Goal: Task Accomplishment & Management: Manage account settings

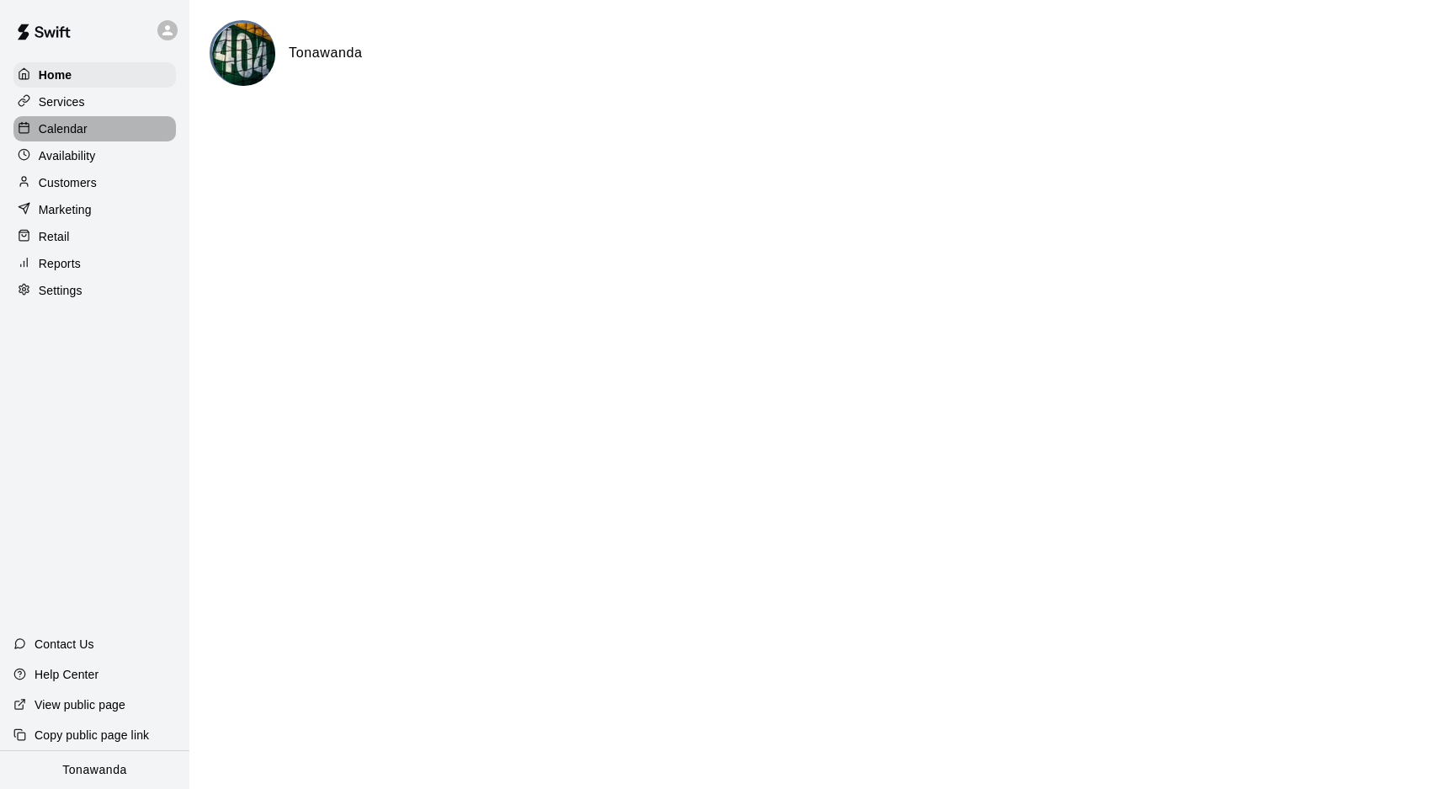
click at [51, 134] on p "Calendar" at bounding box center [63, 128] width 49 height 17
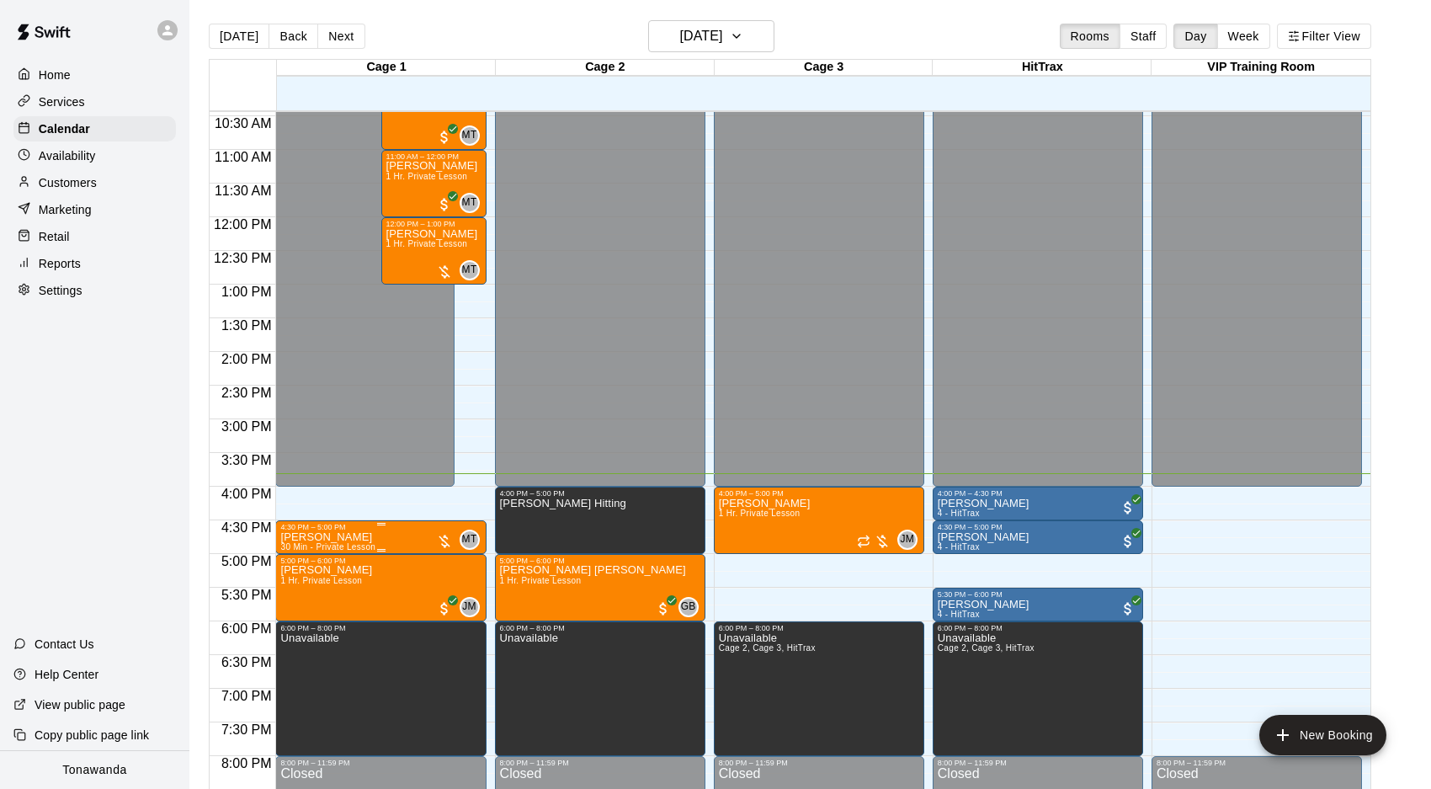
scroll to position [715, 0]
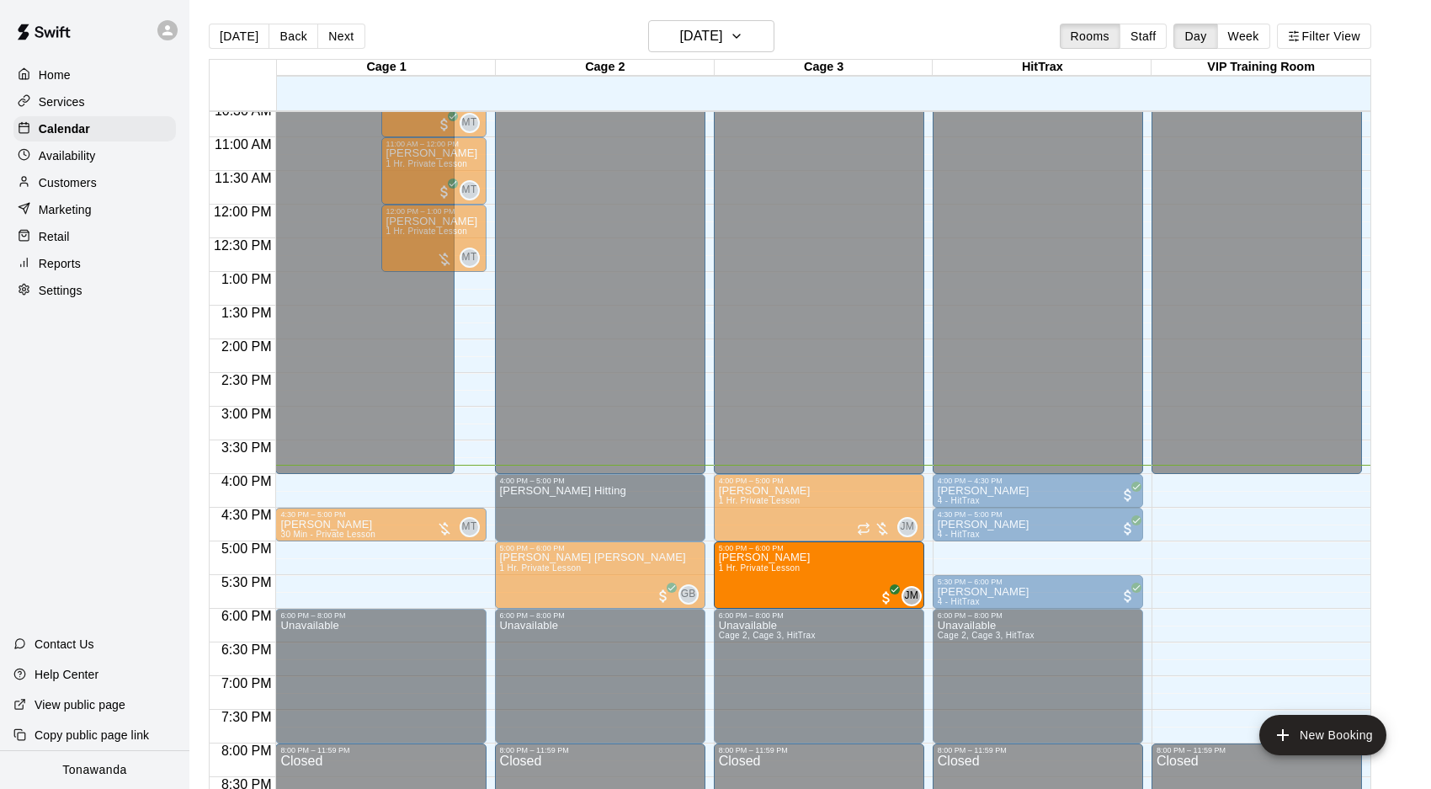
drag, startPoint x: 325, startPoint y: 563, endPoint x: 888, endPoint y: 565, distance: 563.1
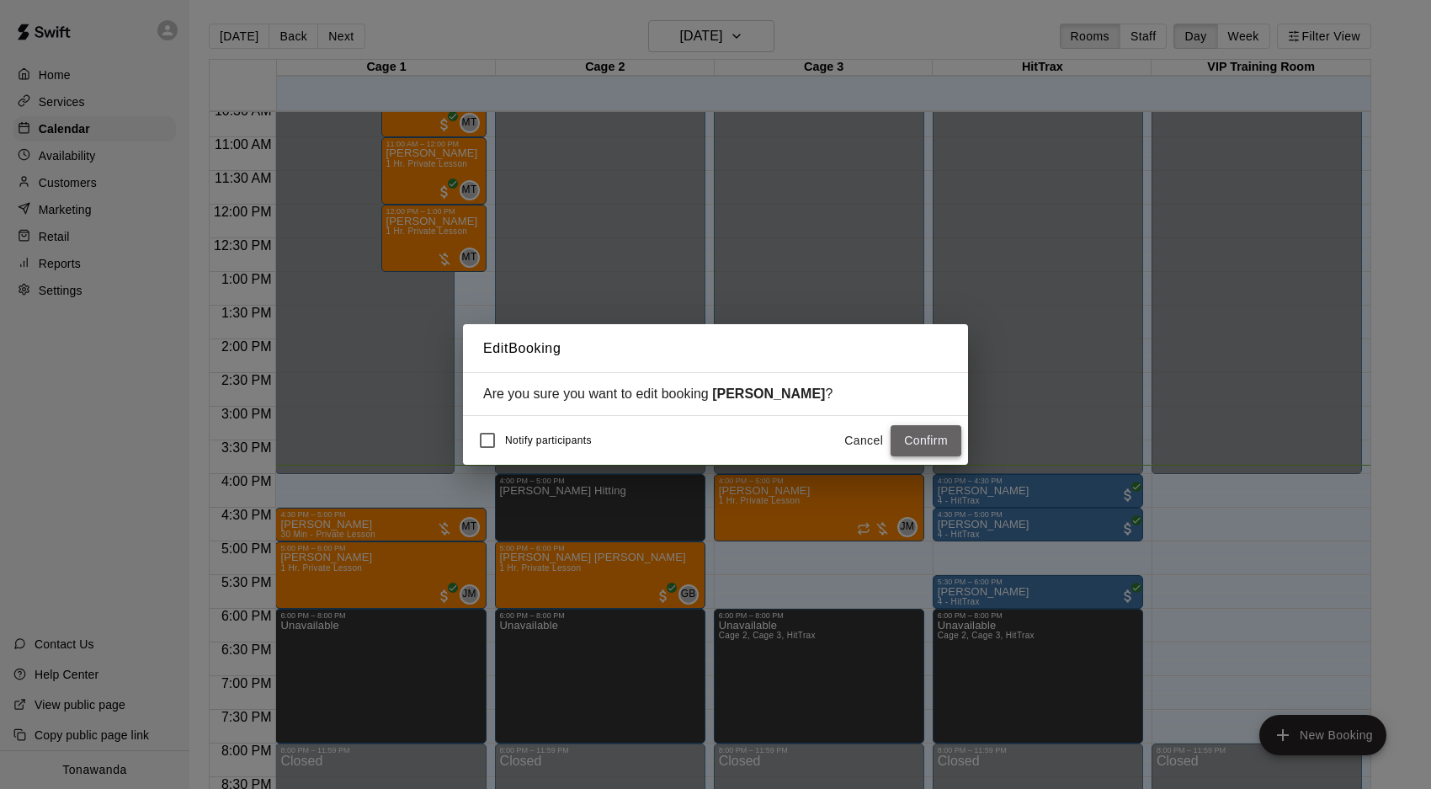
click at [944, 446] on button "Confirm" at bounding box center [926, 440] width 71 height 31
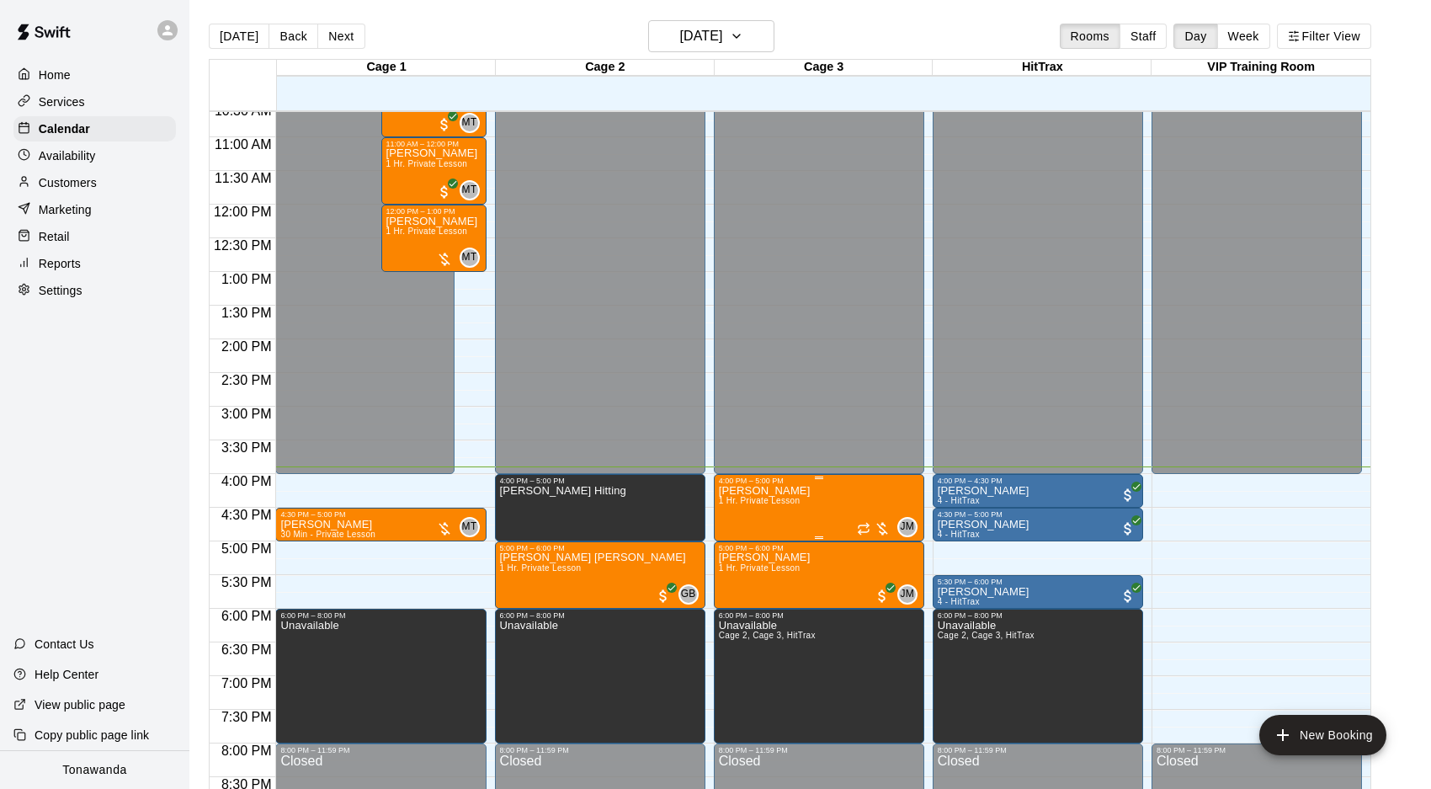
scroll to position [2, 0]
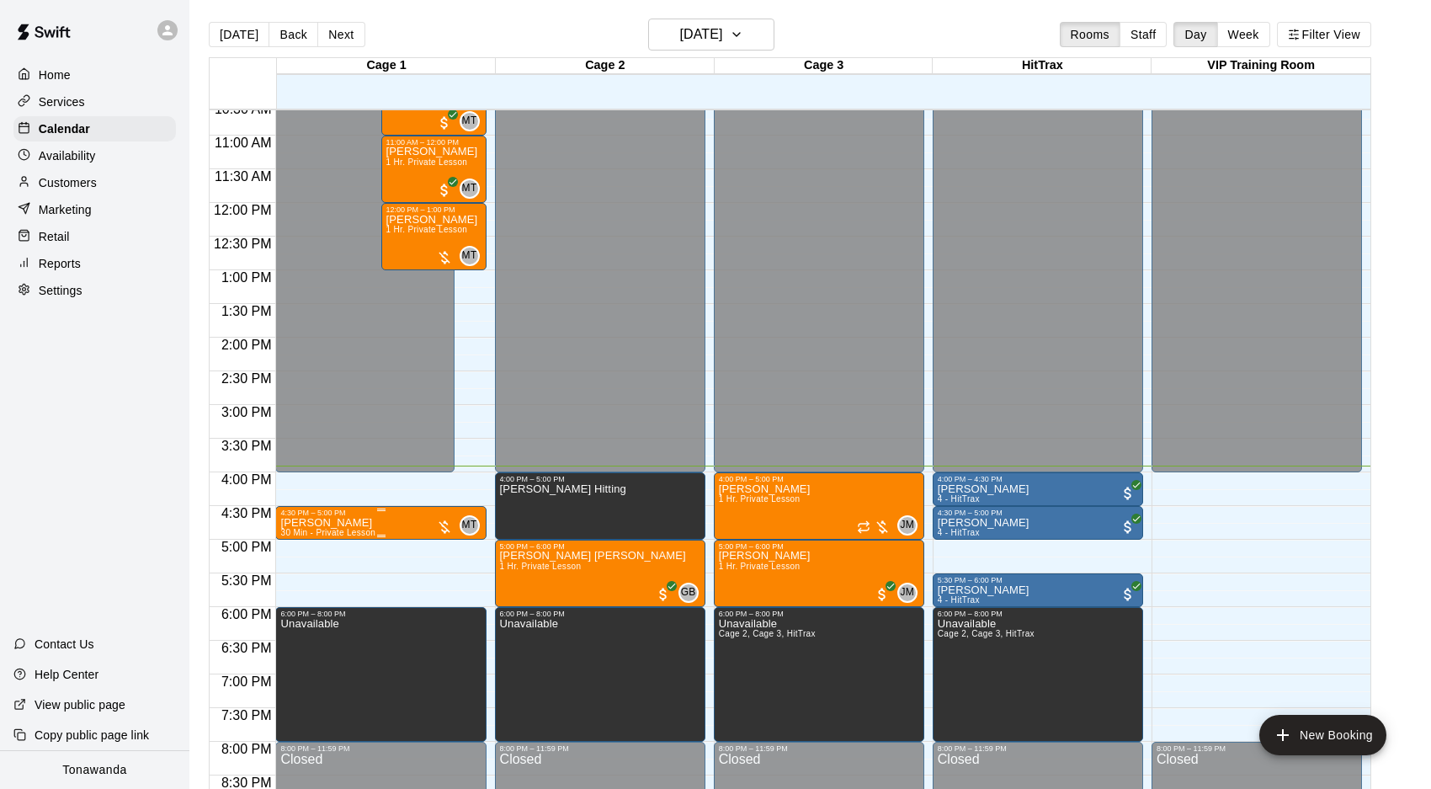
click at [338, 523] on p "[PERSON_NAME]" at bounding box center [327, 523] width 95 height 0
click at [298, 579] on img "edit" at bounding box center [298, 580] width 19 height 19
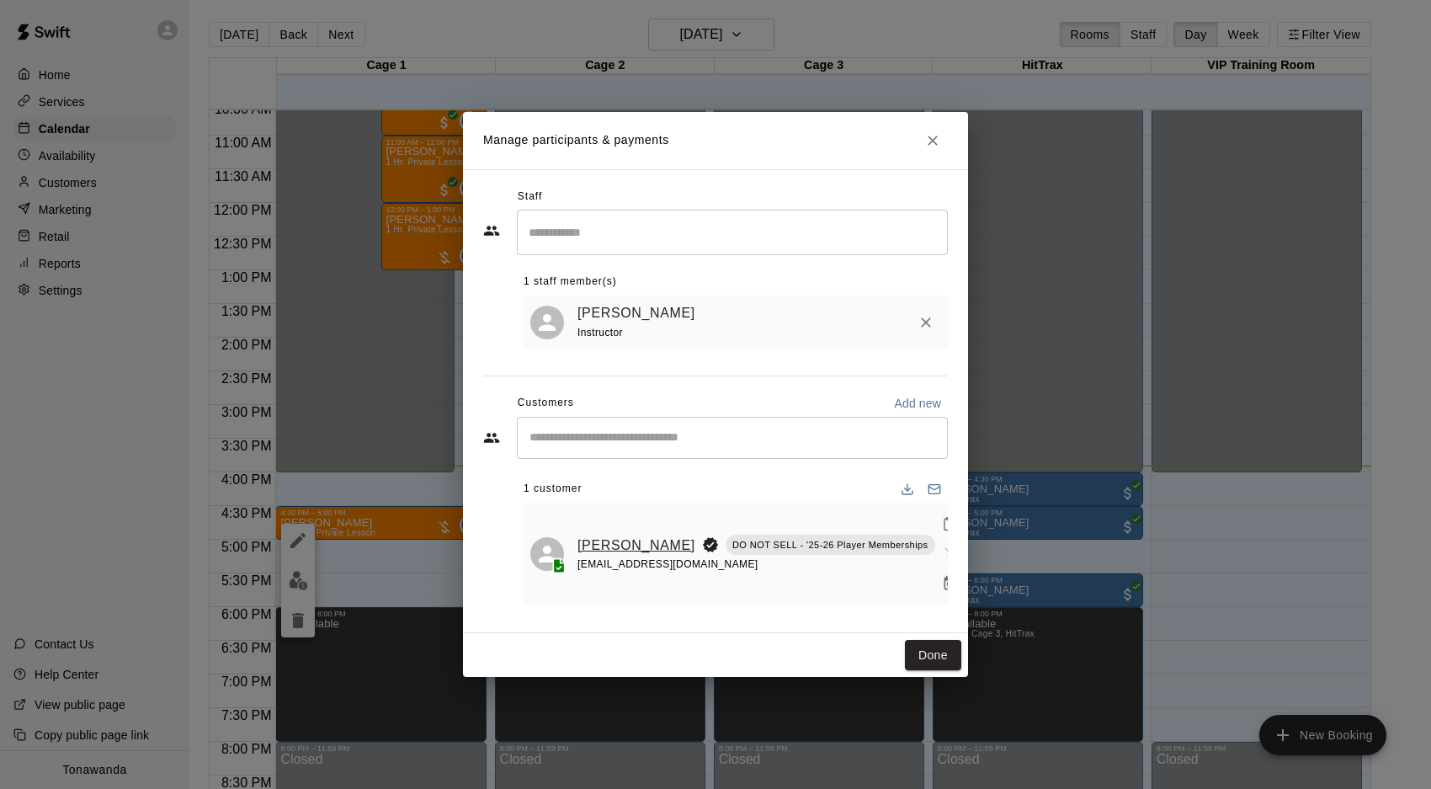
click at [591, 539] on link "Luke Thiessen" at bounding box center [636, 546] width 118 height 22
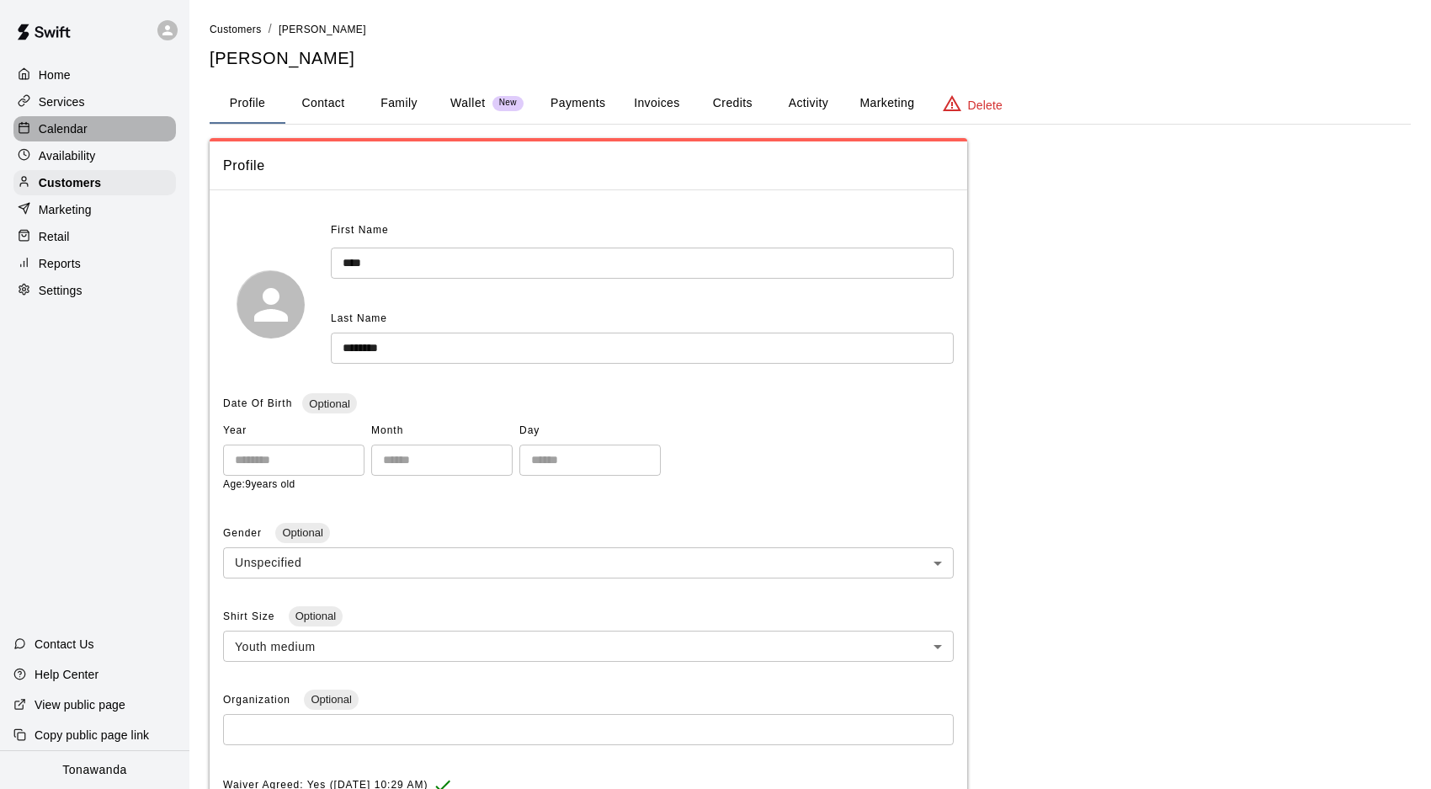
click at [64, 134] on p "Calendar" at bounding box center [63, 128] width 49 height 17
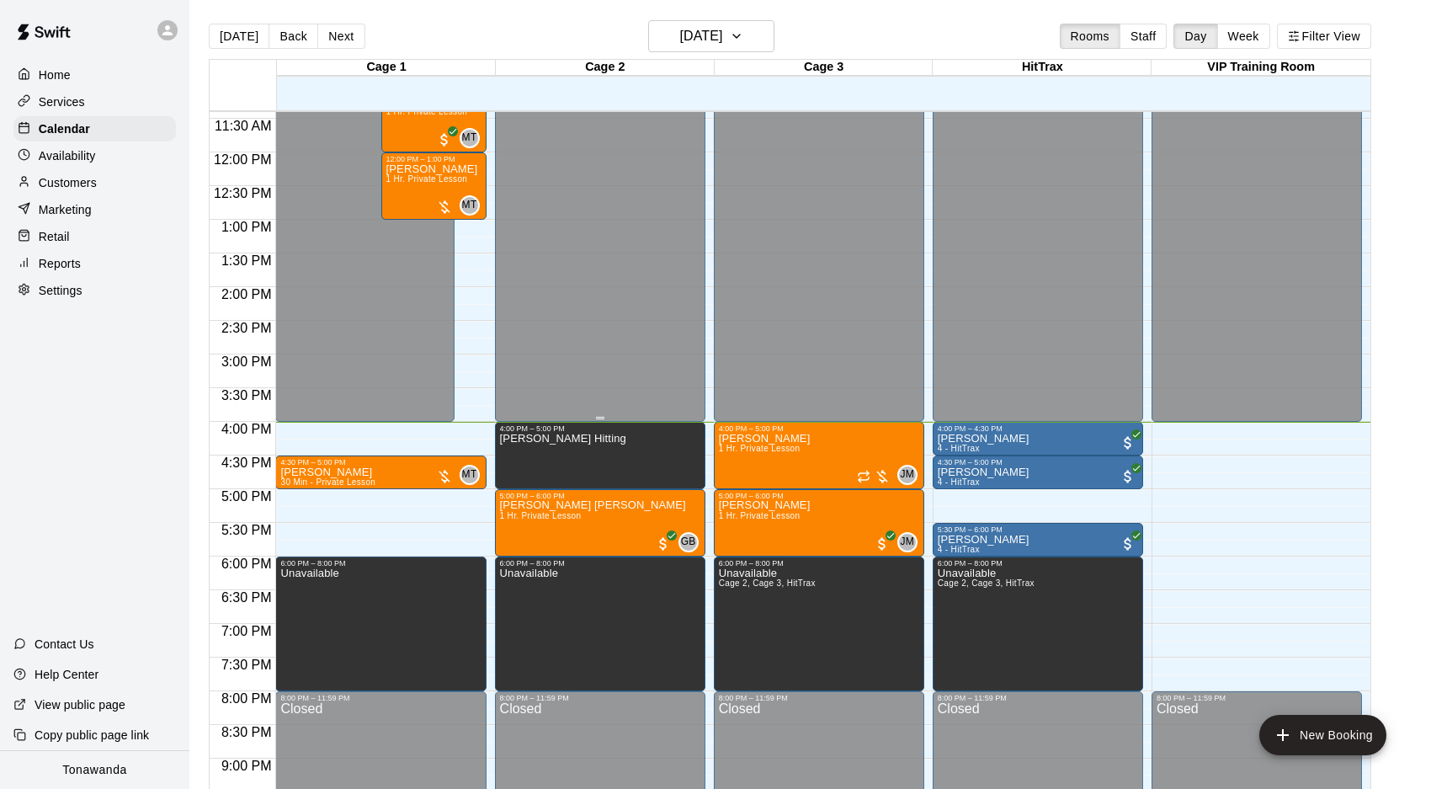
scroll to position [750, 0]
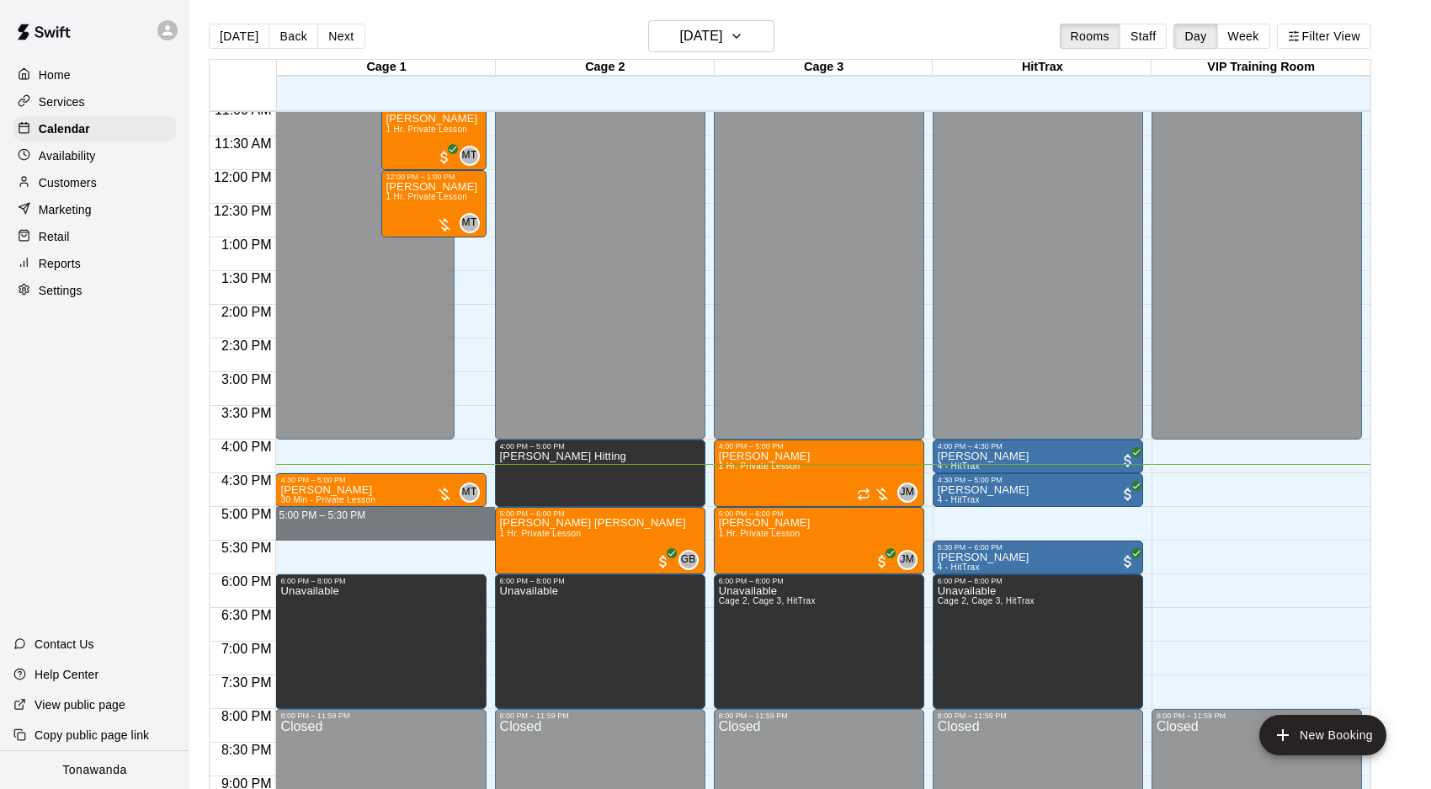
drag, startPoint x: 305, startPoint y: 511, endPoint x: 302, endPoint y: 531, distance: 20.4
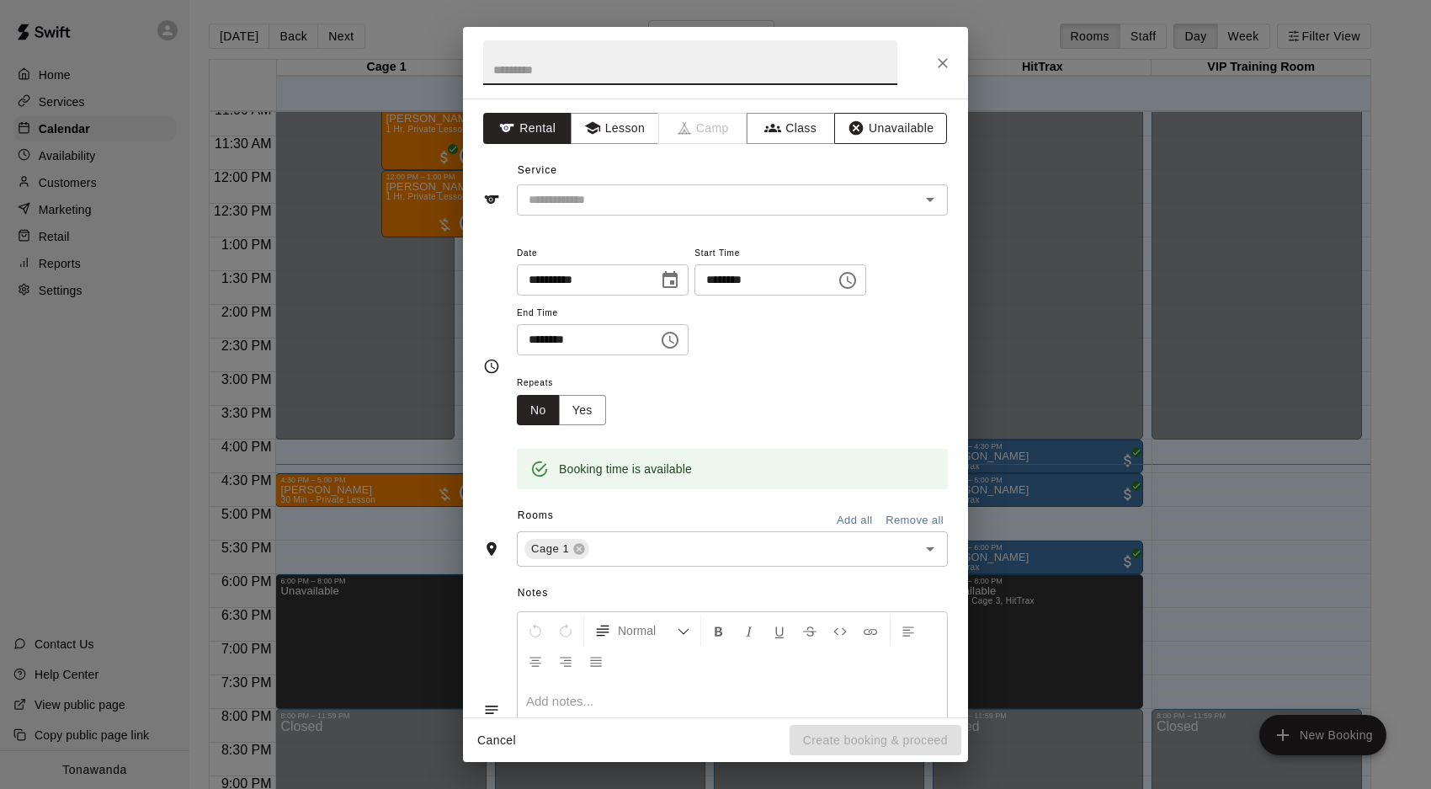
click at [870, 130] on button "Unavailable" at bounding box center [890, 128] width 113 height 31
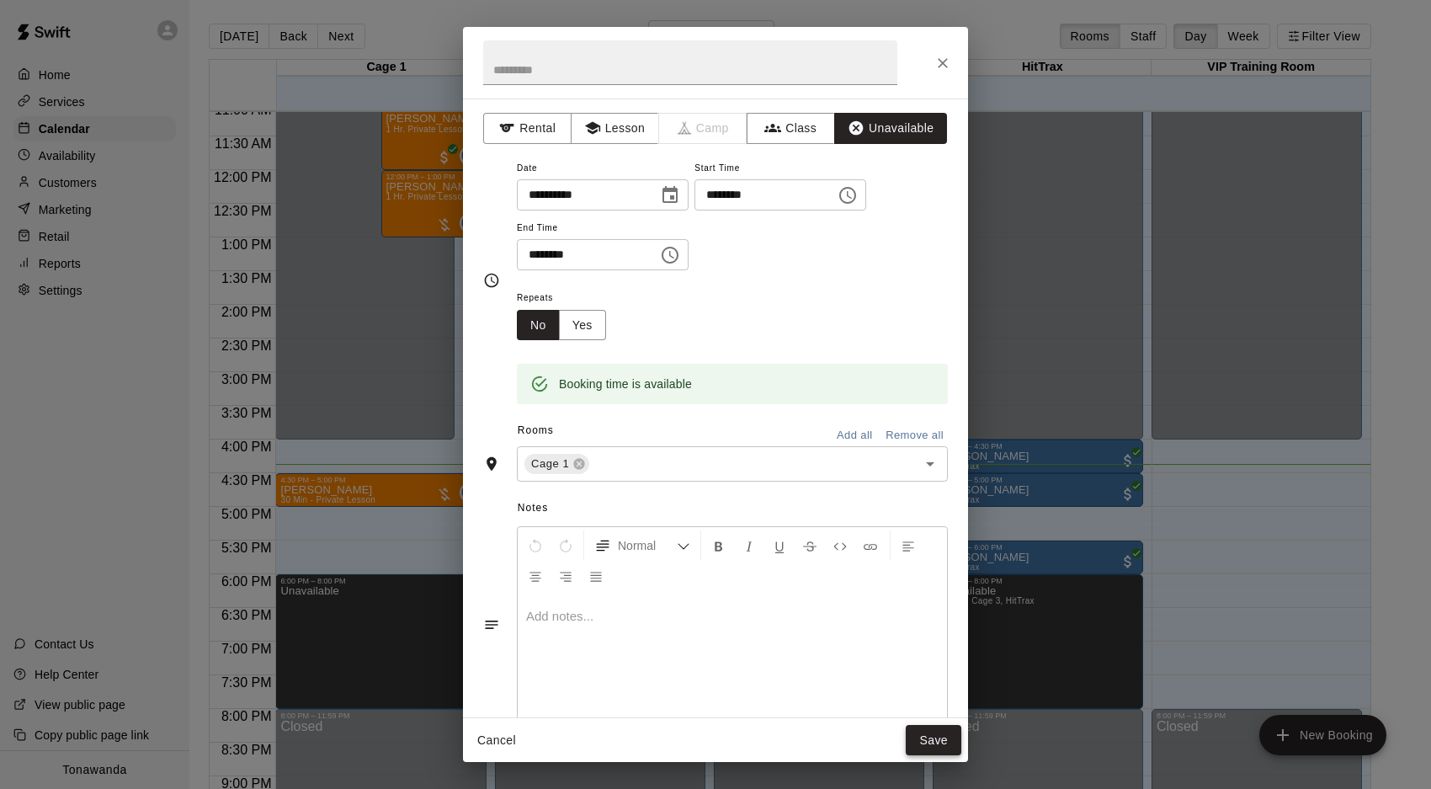
click at [925, 736] on button "Save" at bounding box center [934, 740] width 56 height 31
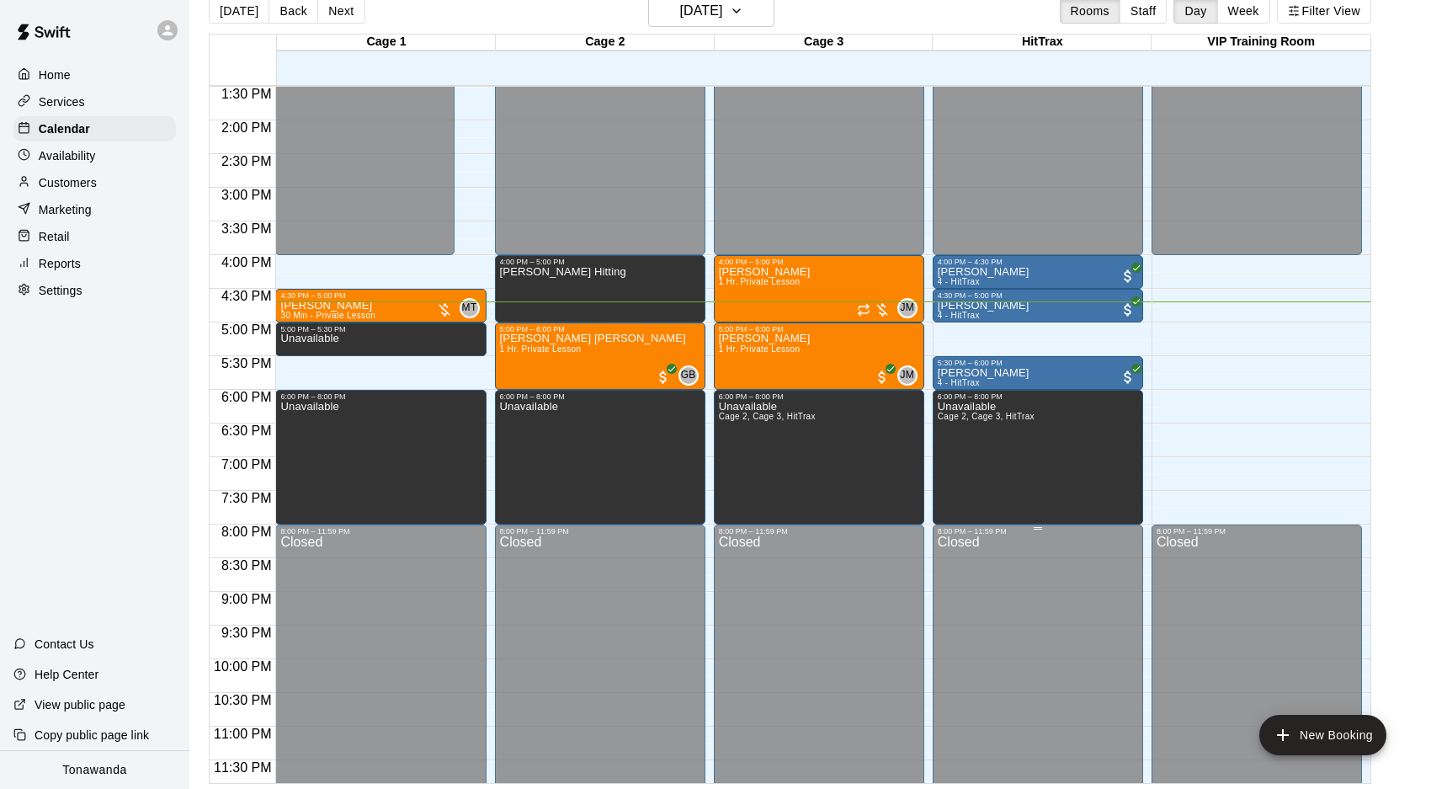
scroll to position [910, 0]
click at [335, 11] on button "Next" at bounding box center [340, 10] width 47 height 25
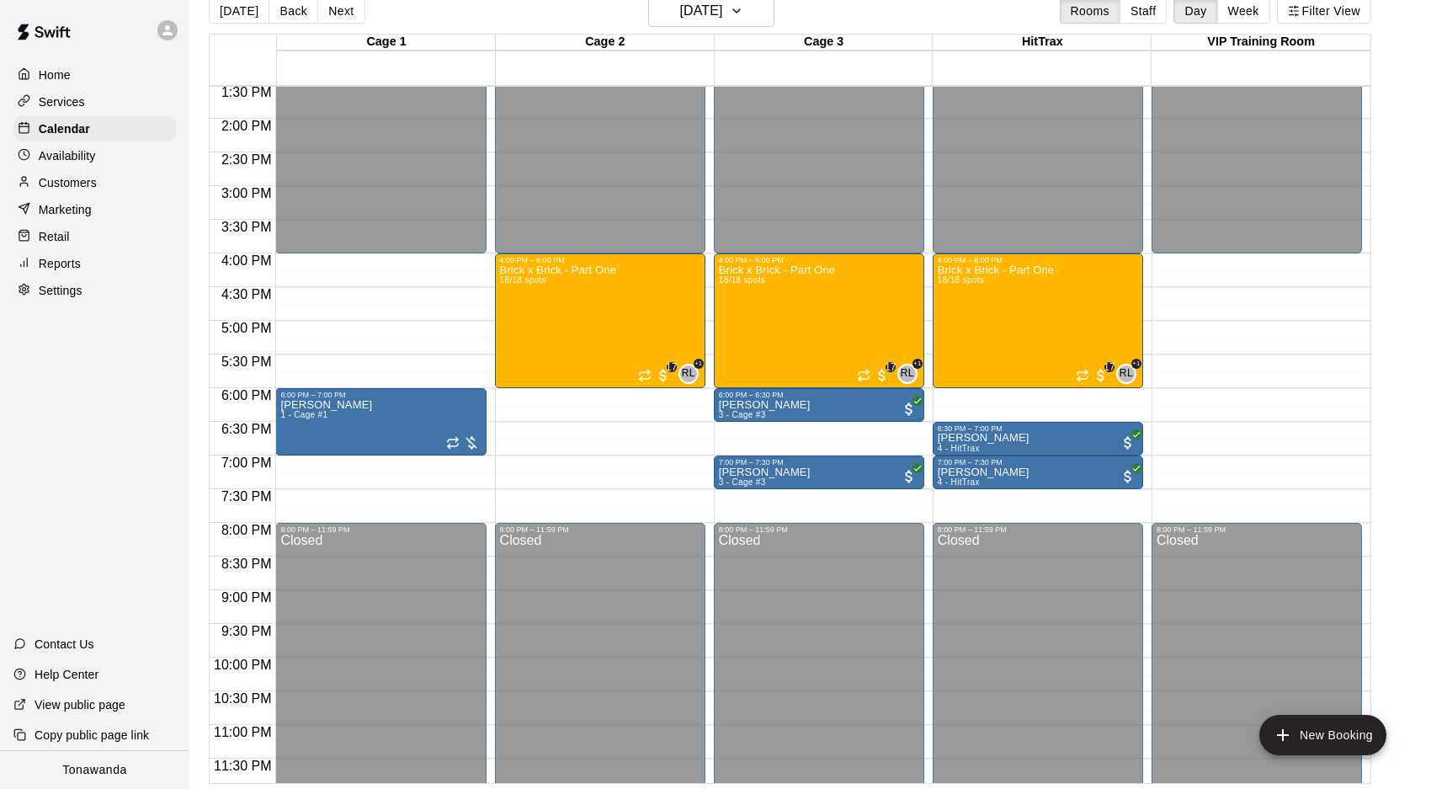
scroll to position [921, 0]
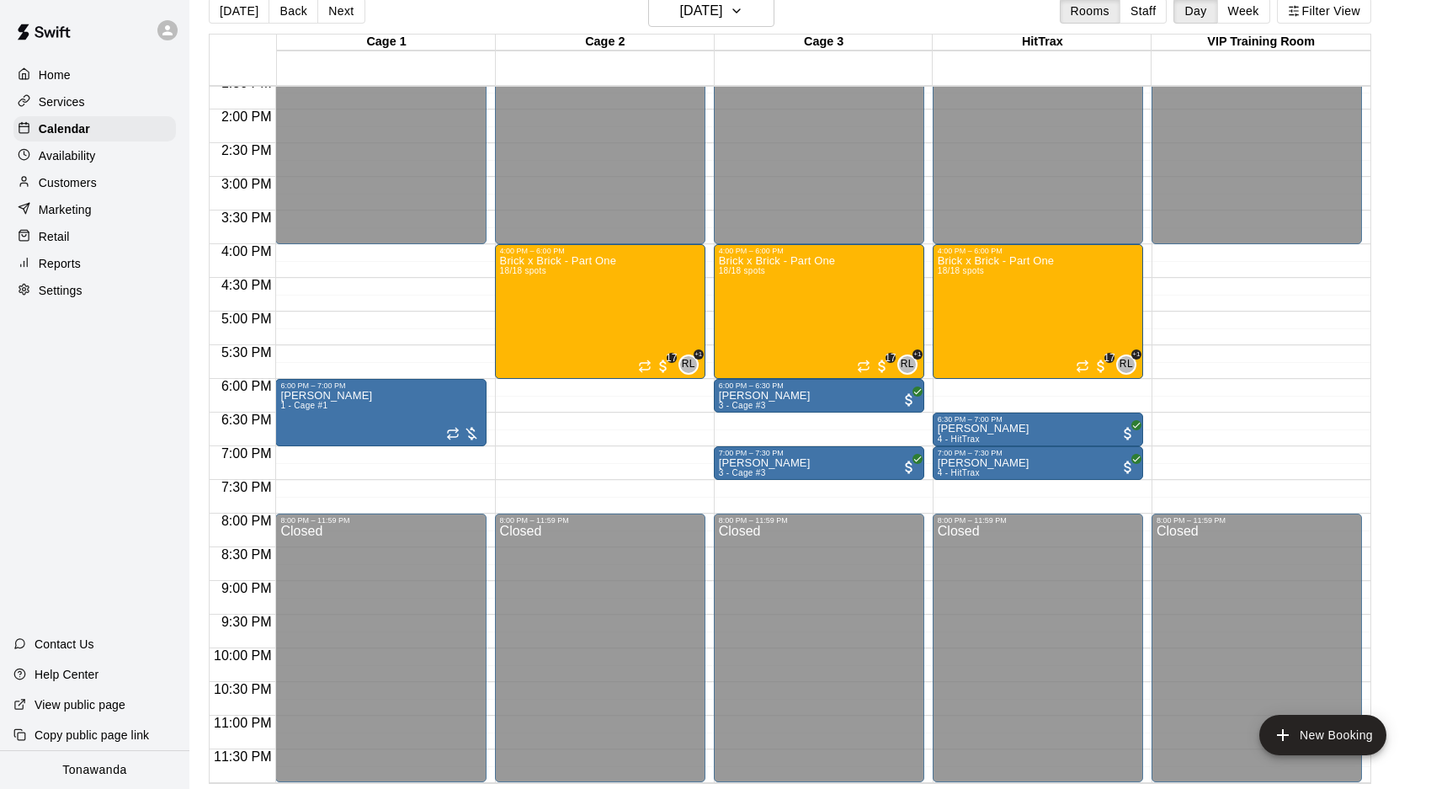
click at [372, 23] on div "Today Back Next Tuesday Oct 14 Rooms Staff Day Week Filter View" at bounding box center [790, 14] width 1162 height 39
click at [356, 18] on button "Next" at bounding box center [340, 10] width 47 height 25
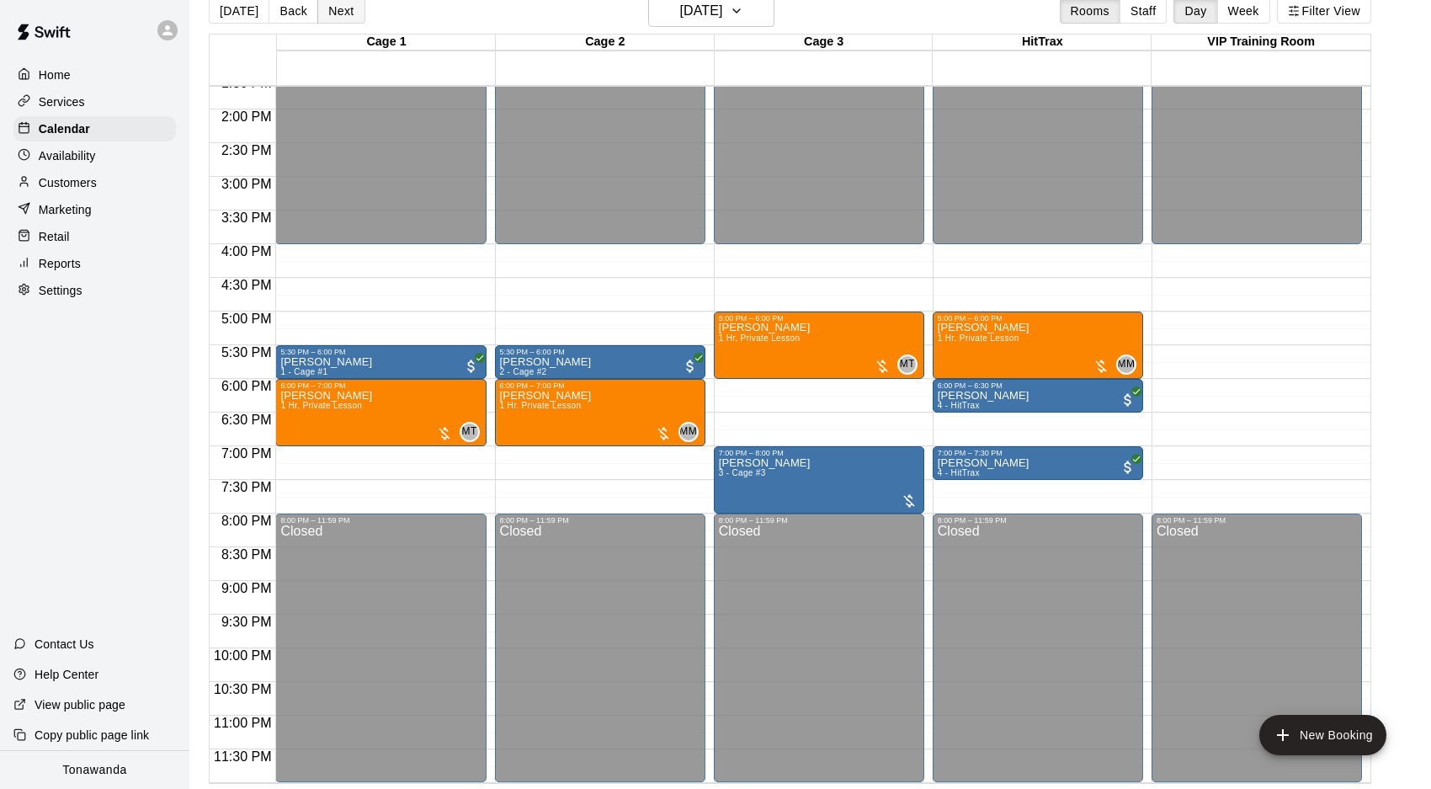
click at [331, 6] on button "Next" at bounding box center [340, 10] width 47 height 25
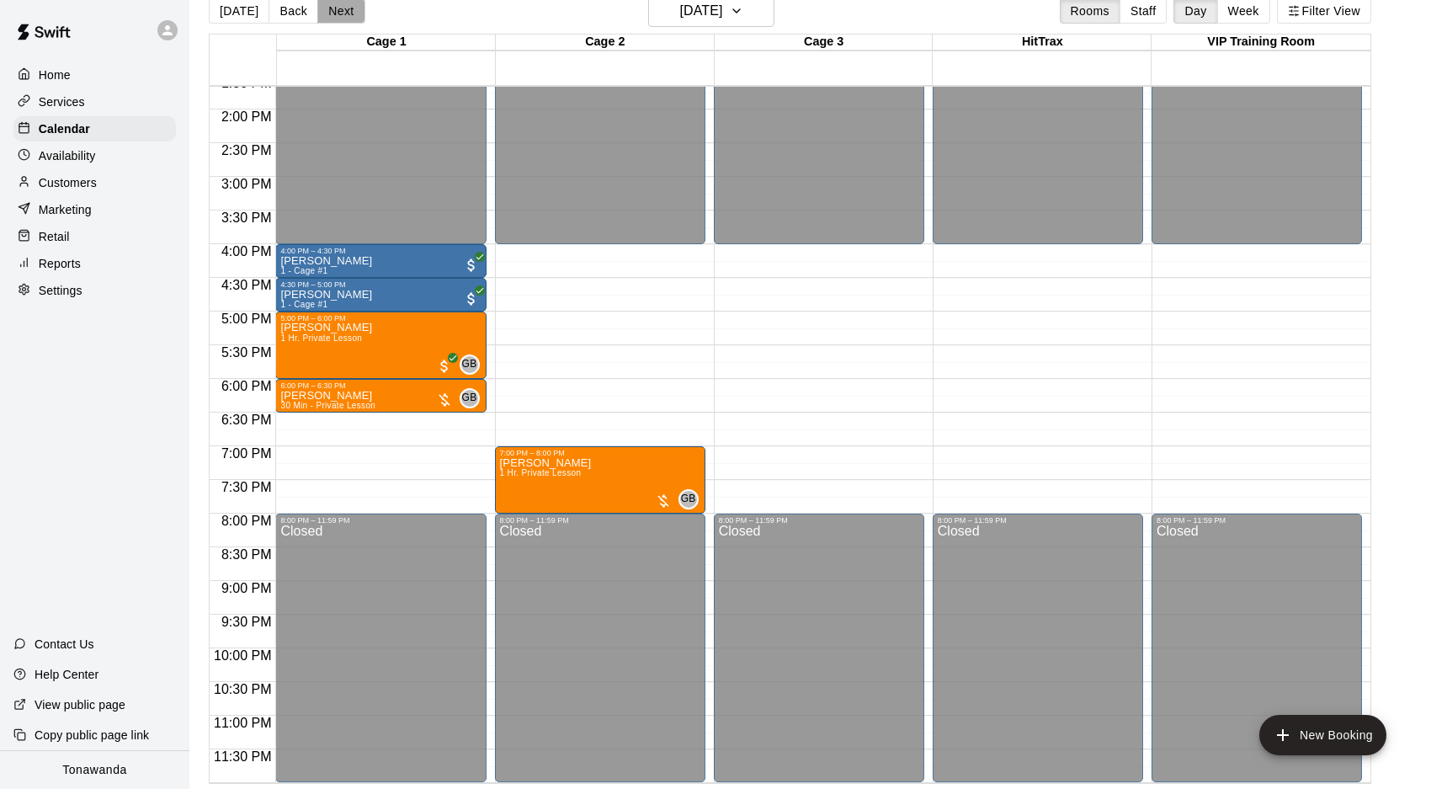
click at [345, 12] on button "Next" at bounding box center [340, 10] width 47 height 25
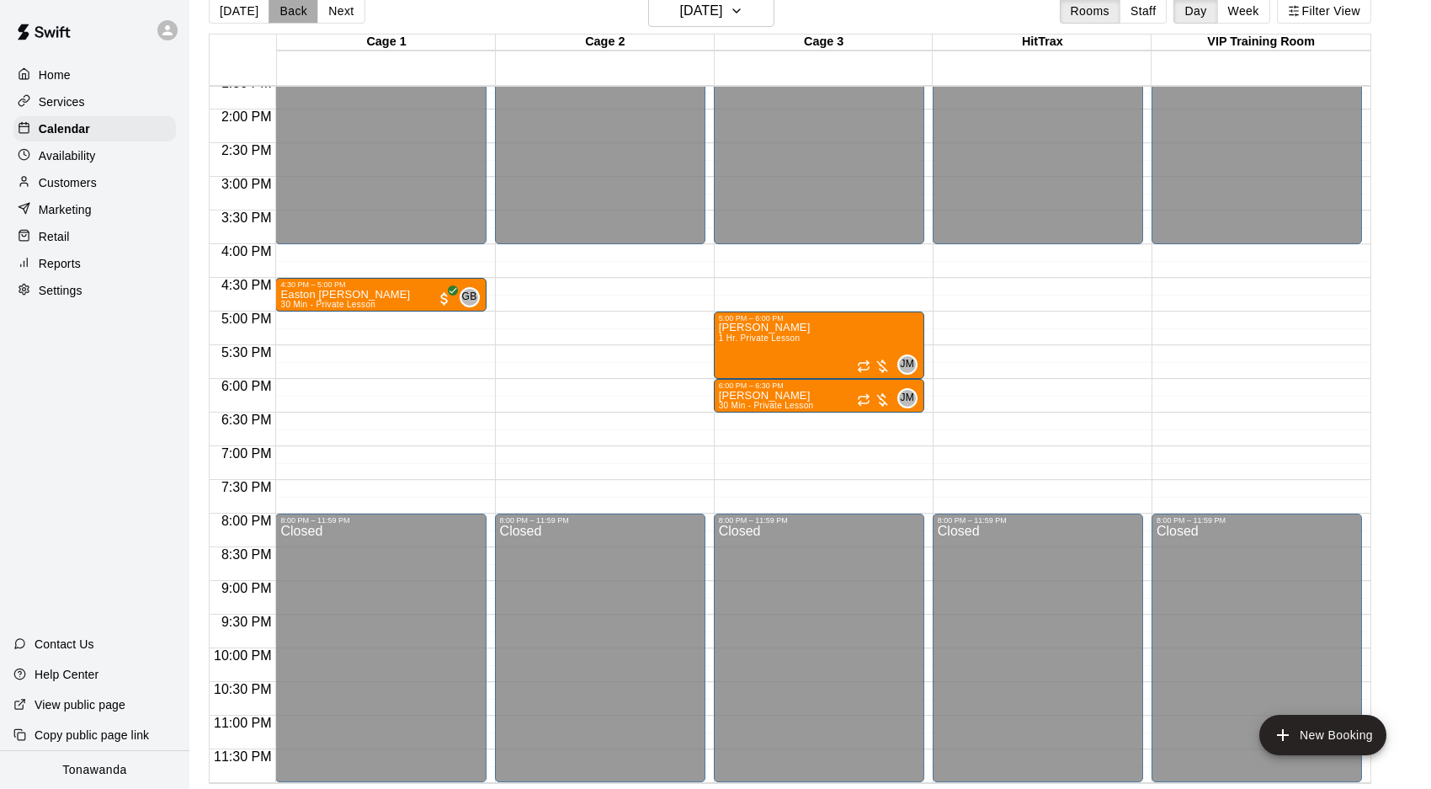
click at [288, 18] on button "Back" at bounding box center [294, 10] width 50 height 25
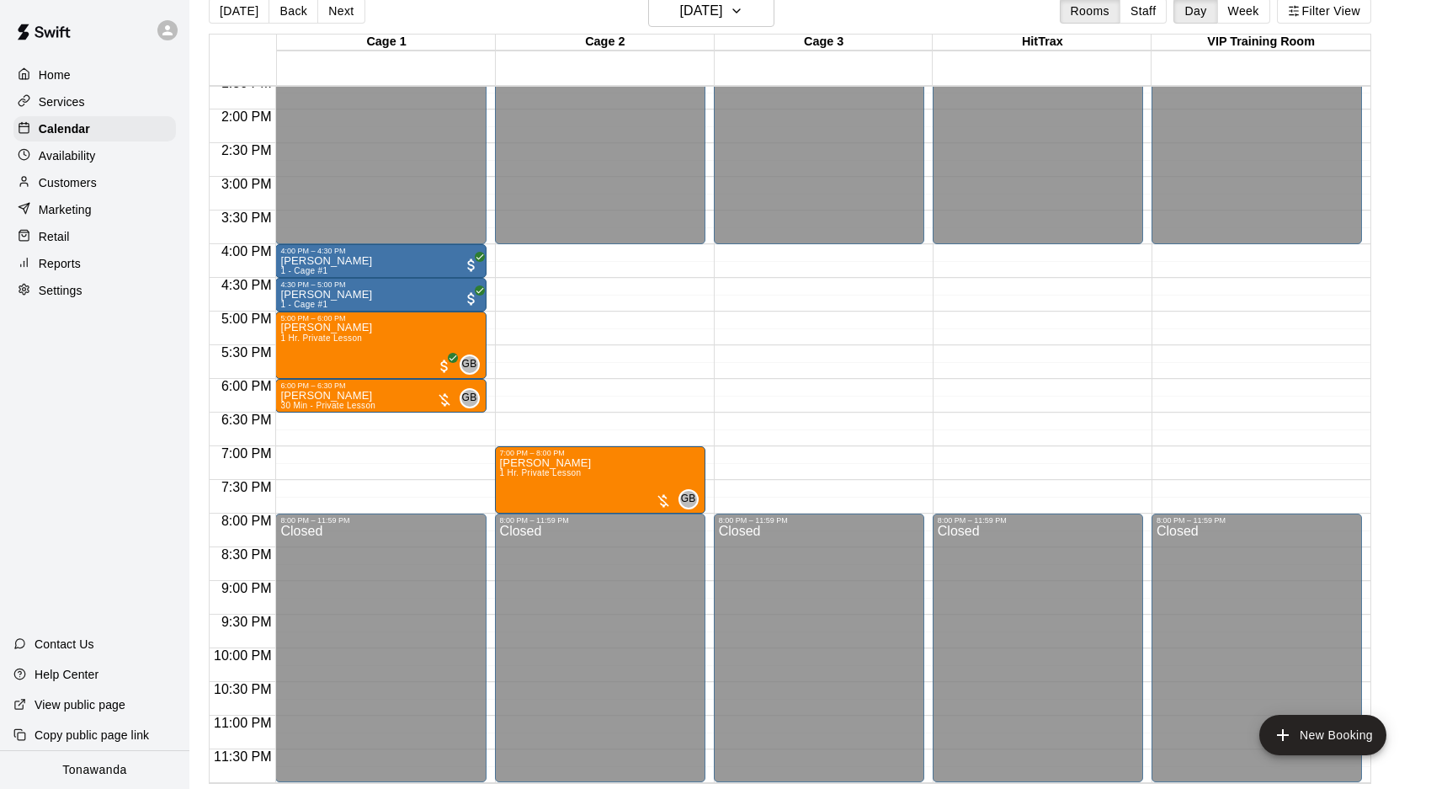
click at [366, 11] on div "Today Back Next Thursday Oct 16 Rooms Staff Day Week Filter View" at bounding box center [790, 14] width 1162 height 39
click at [347, 15] on button "Next" at bounding box center [340, 10] width 47 height 25
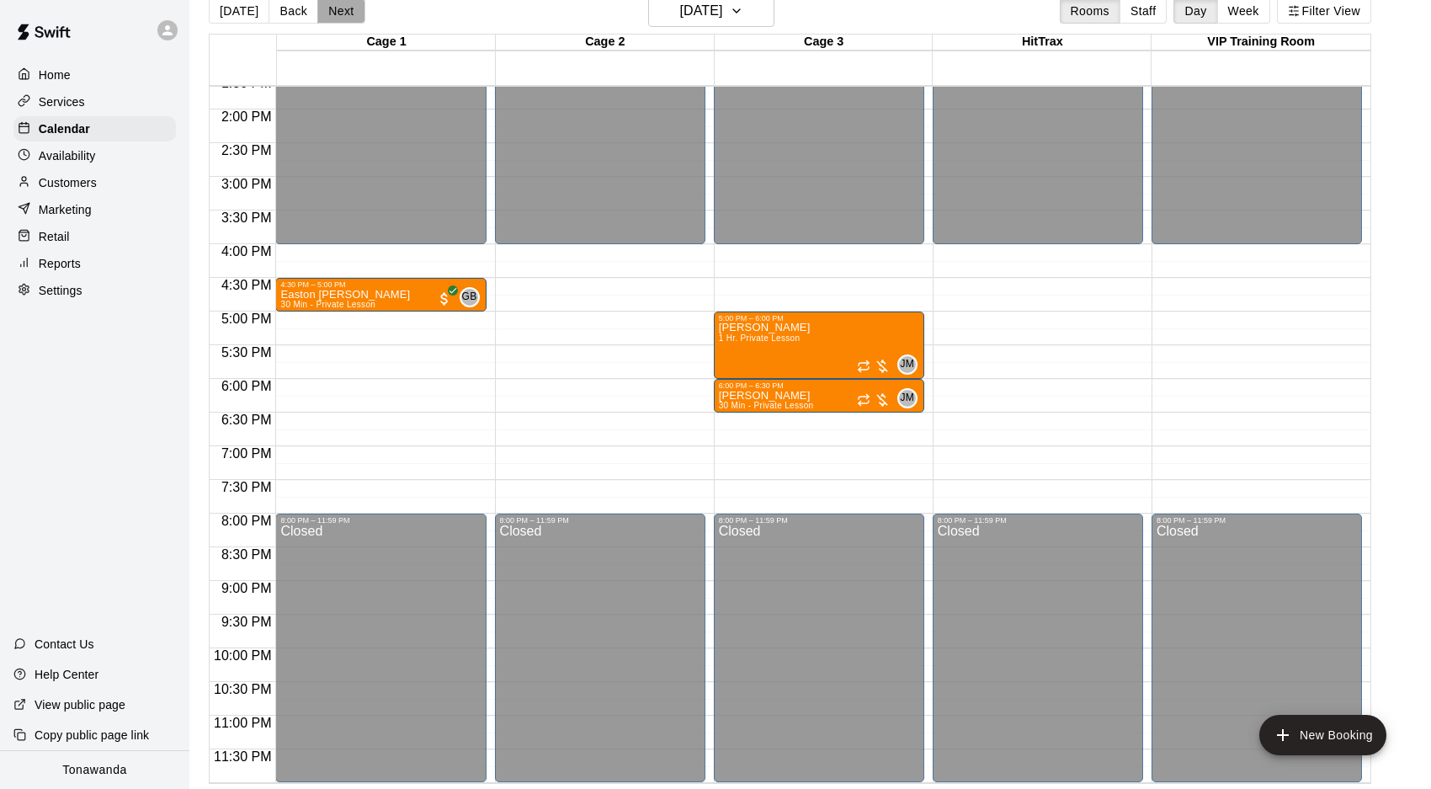
click at [317, 11] on button "Next" at bounding box center [340, 10] width 47 height 25
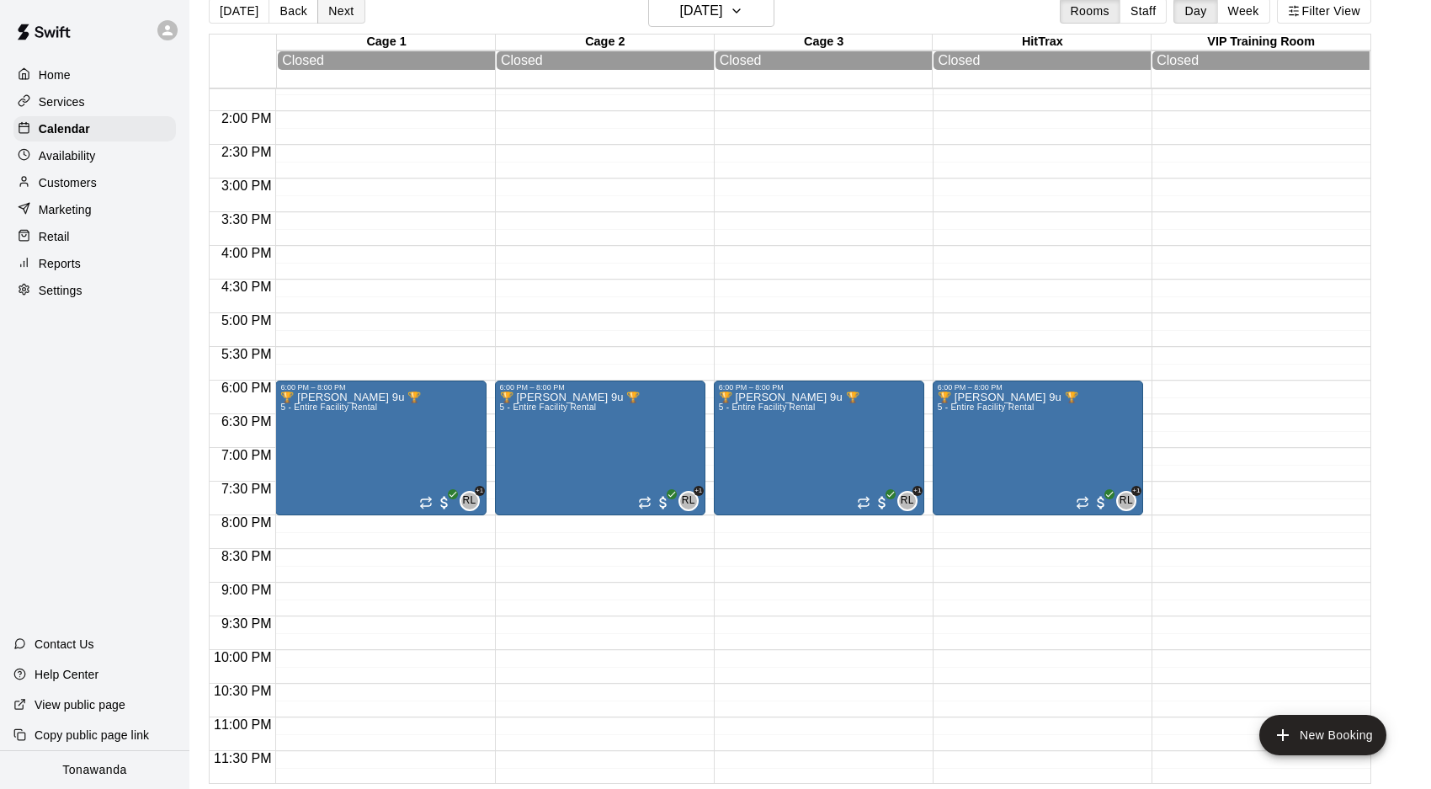
click at [317, 11] on button "Next" at bounding box center [340, 10] width 47 height 25
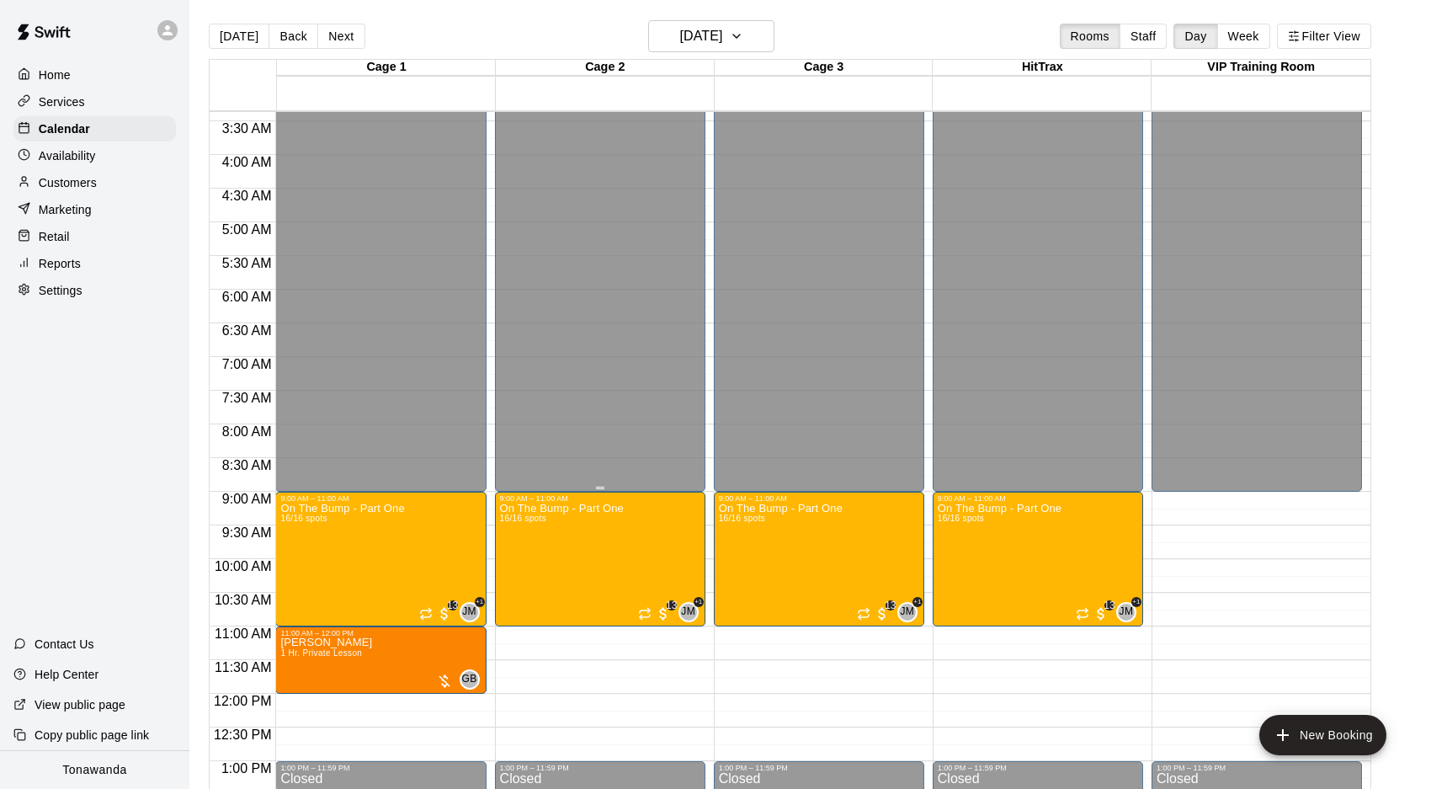
scroll to position [227, 0]
click at [226, 50] on div "Today Back Next Sunday Oct 19 Rooms Staff Day Week Filter View" at bounding box center [790, 39] width 1162 height 39
click at [235, 40] on button "Today" at bounding box center [239, 36] width 61 height 25
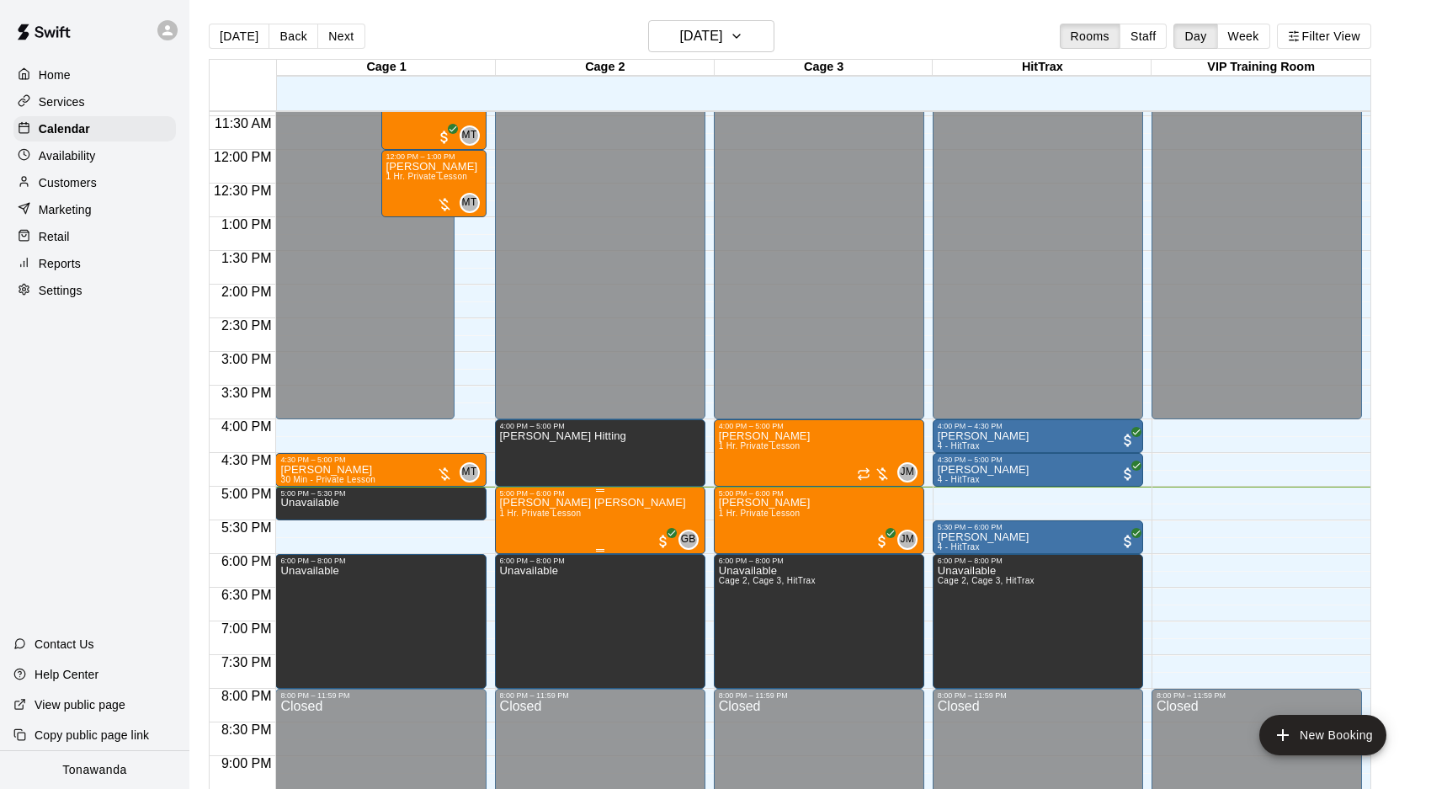
scroll to position [0, 0]
click at [87, 189] on p "Customers" at bounding box center [68, 182] width 58 height 17
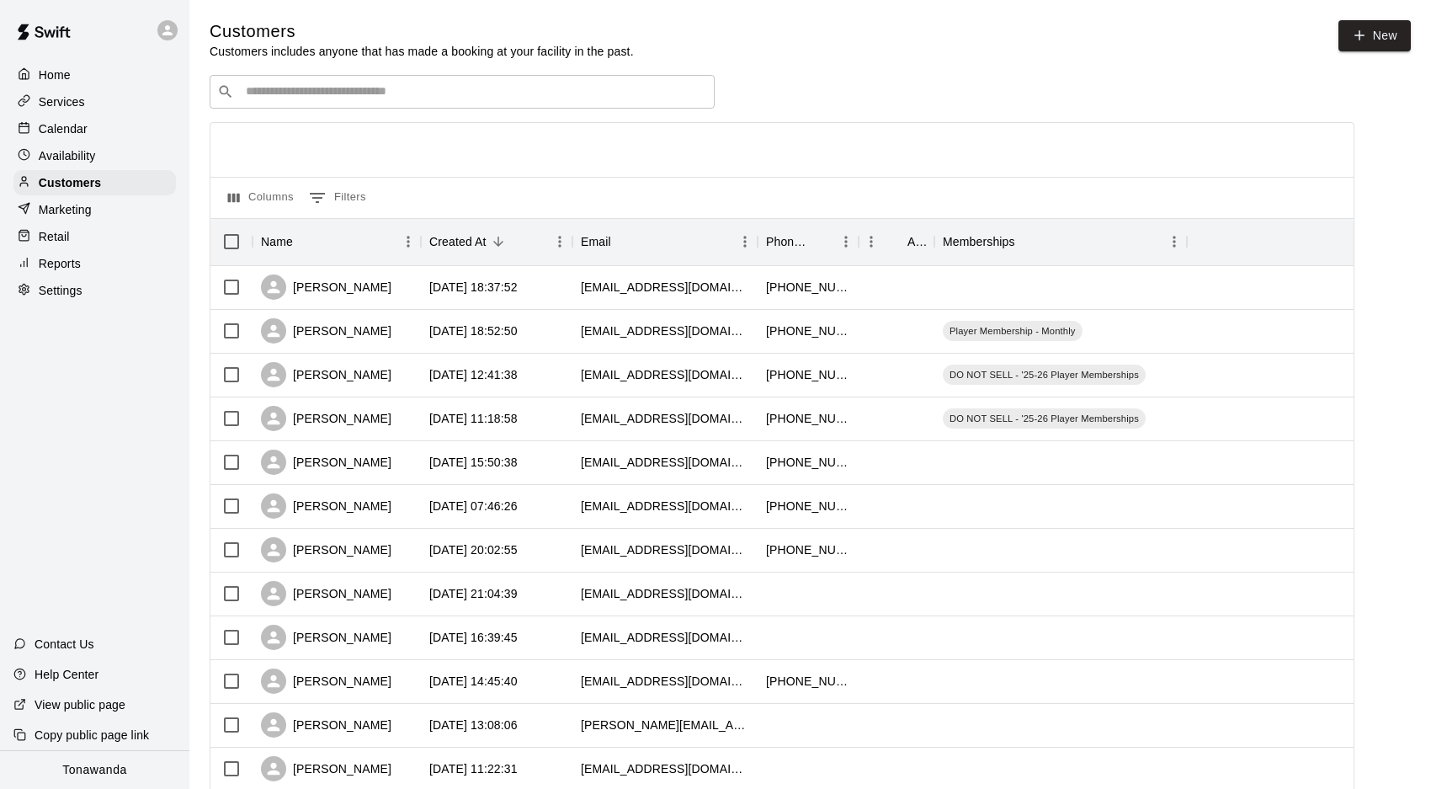
click at [458, 82] on div "​ ​" at bounding box center [462, 92] width 505 height 34
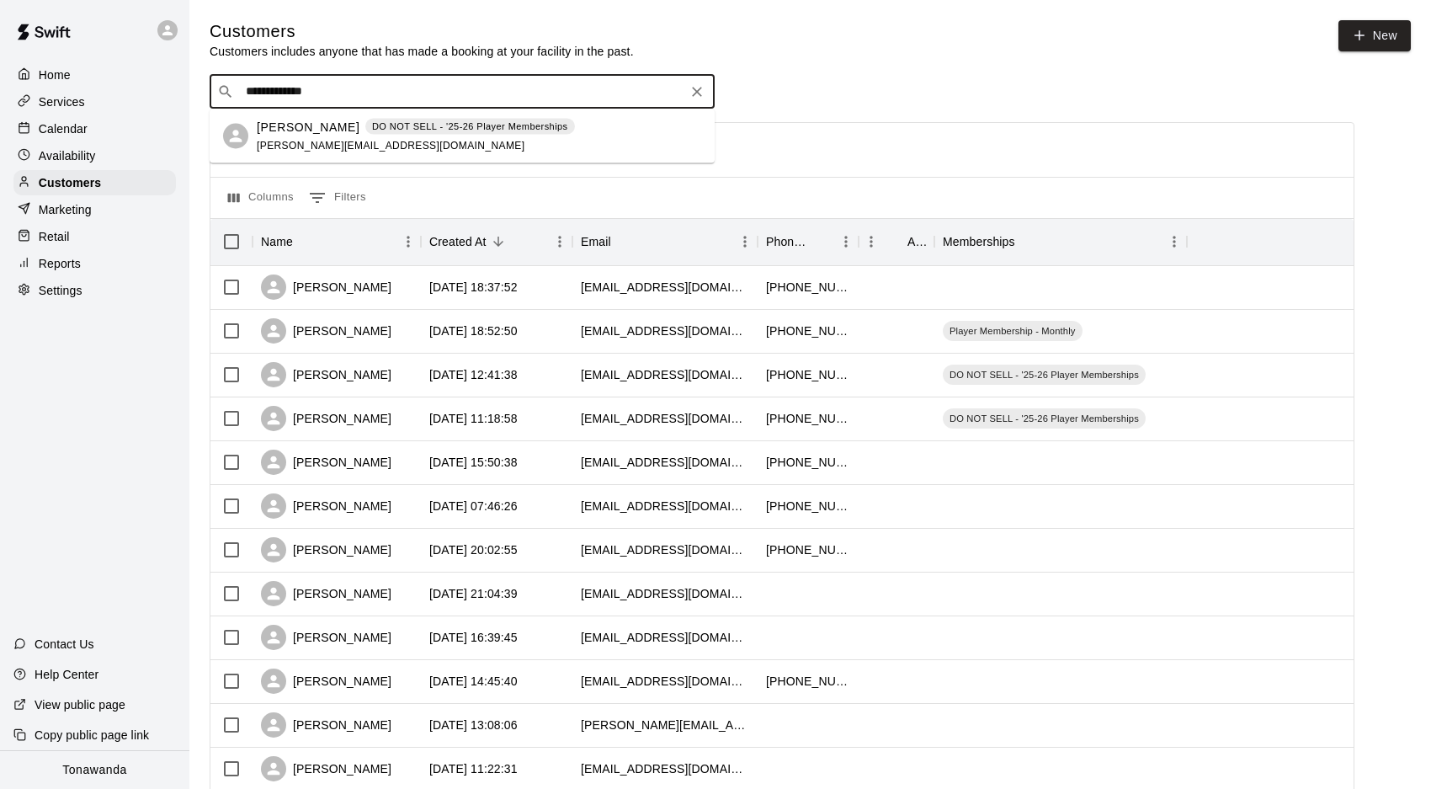
type input "**********"
drag, startPoint x: 492, startPoint y: 104, endPoint x: 106, endPoint y: 104, distance: 385.5
click at [106, 104] on div "**********" at bounding box center [715, 726] width 1431 height 1453
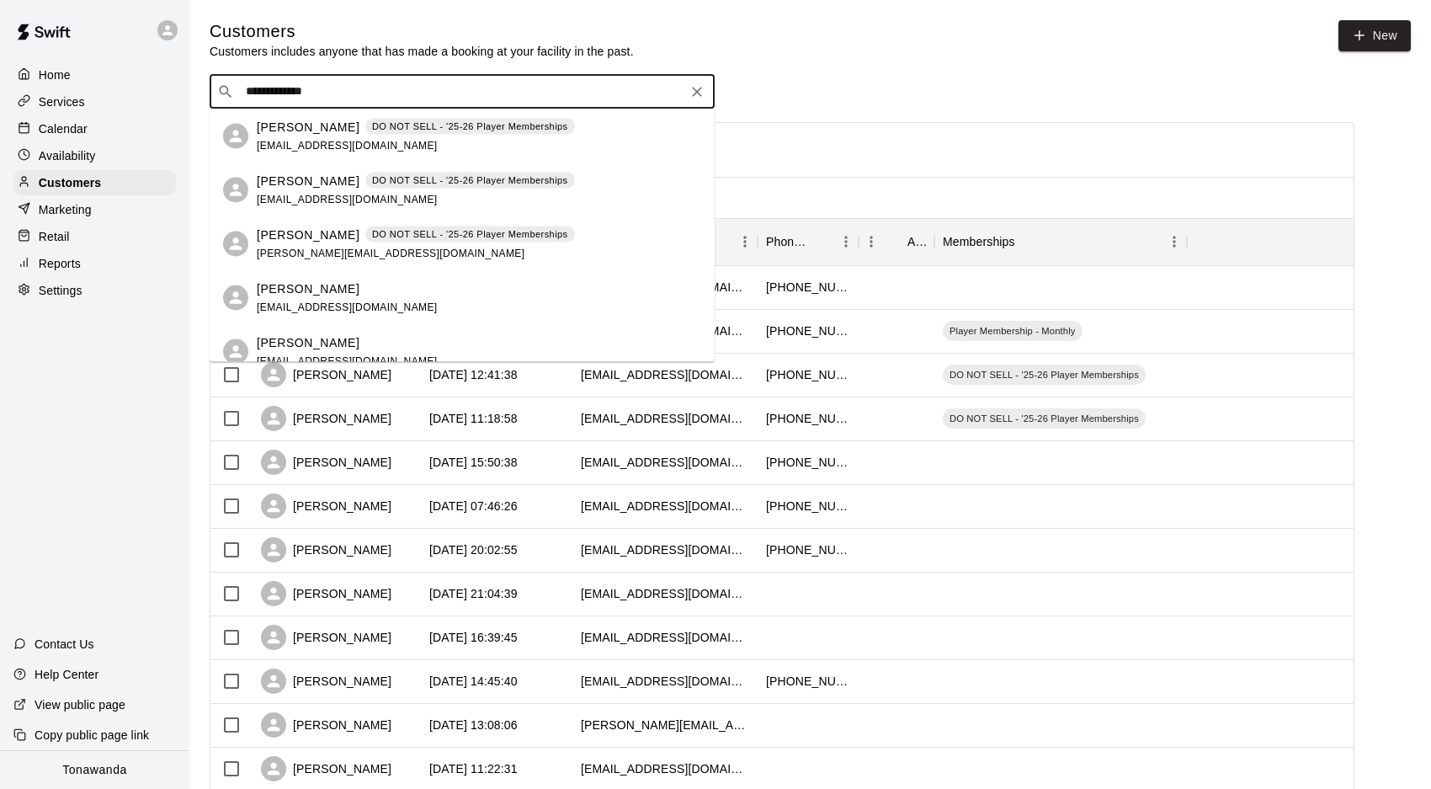
drag, startPoint x: 264, startPoint y: 86, endPoint x: 199, endPoint y: 83, distance: 65.7
click at [199, 83] on div "**********" at bounding box center [810, 713] width 1228 height 1386
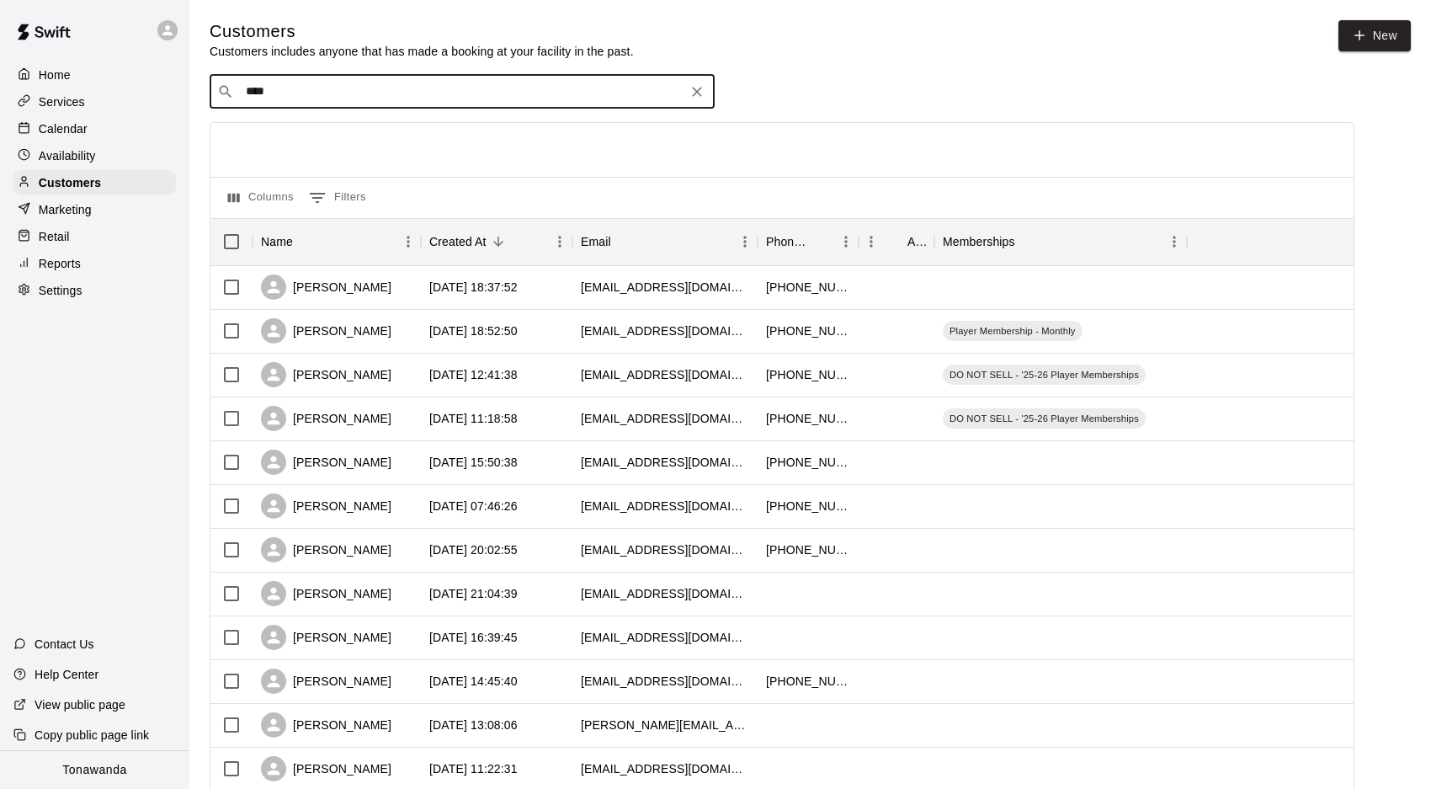
type input "*****"
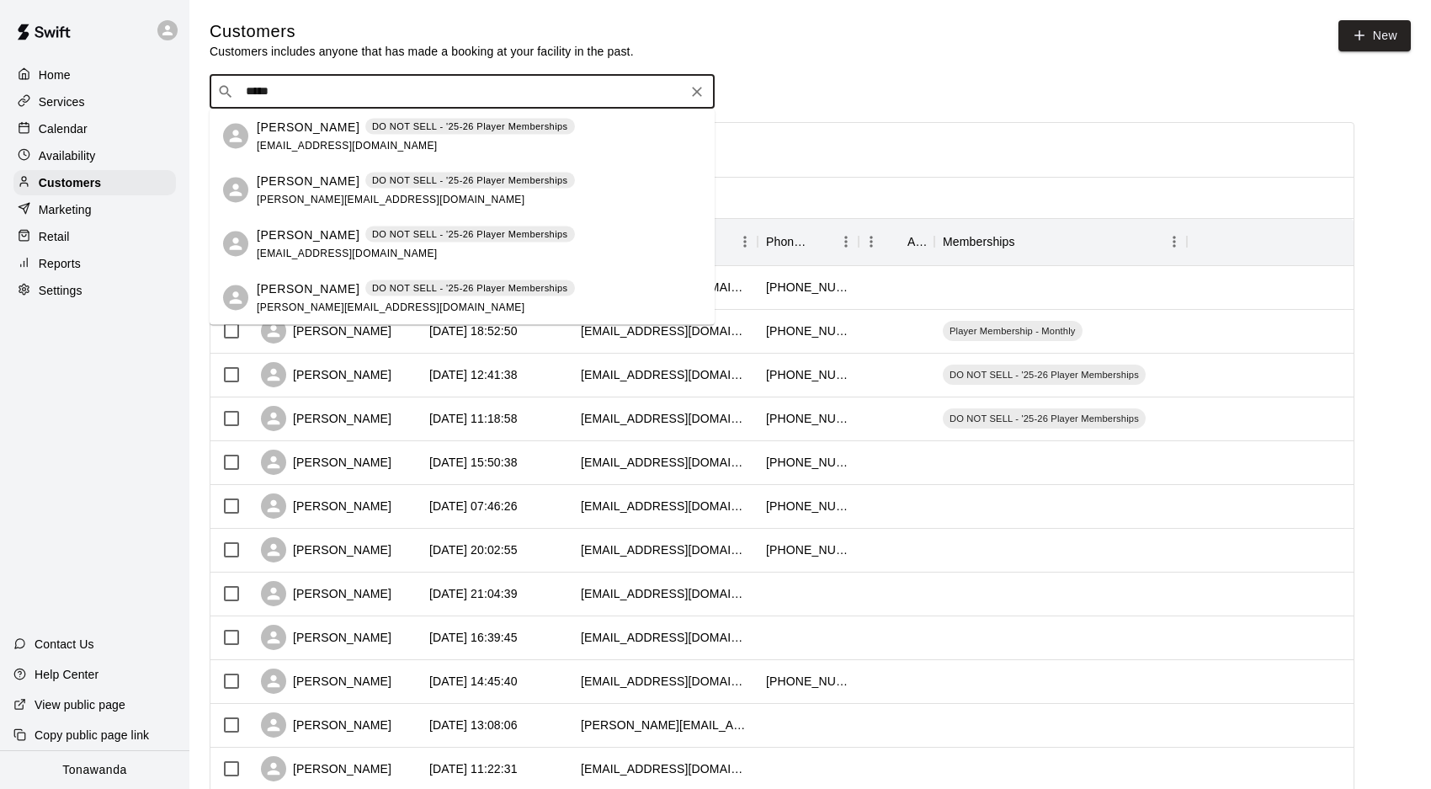
click at [309, 207] on div "Matthew Burke DO NOT SELL - '25-26 Player Memberships matthew.burke910@gmail.com" at bounding box center [416, 190] width 318 height 36
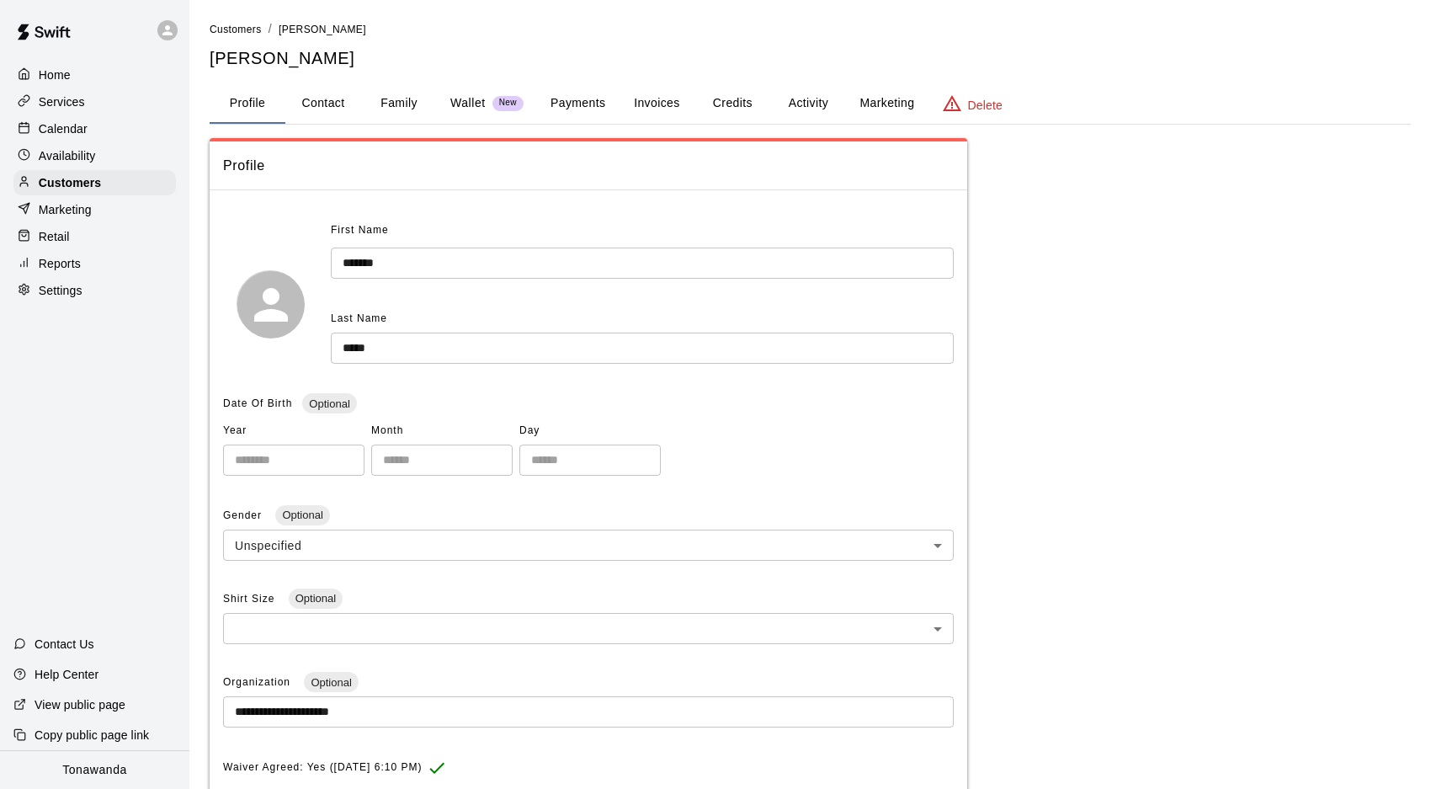
click at [642, 100] on button "Invoices" at bounding box center [657, 103] width 76 height 40
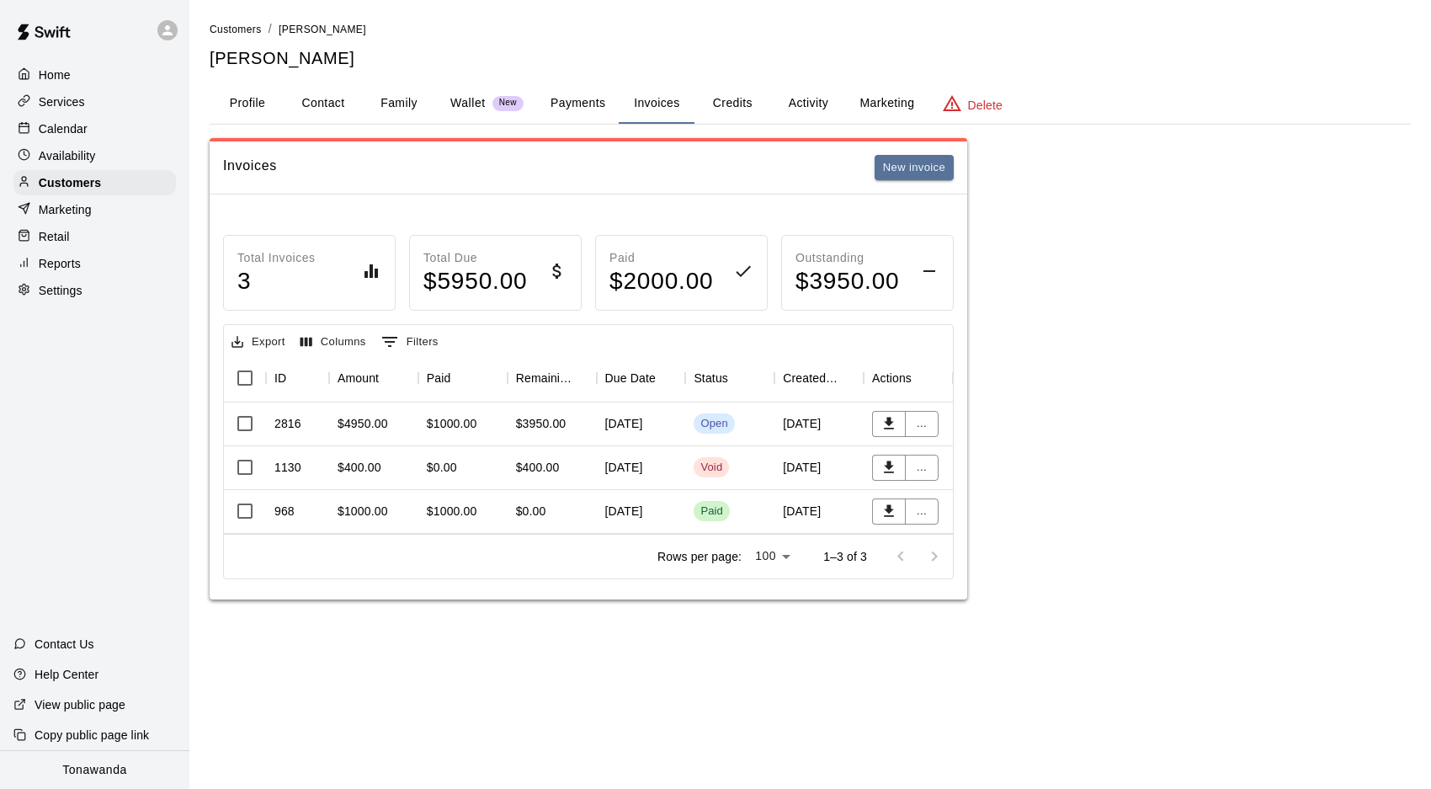
click at [380, 421] on div "$4950.00" at bounding box center [363, 423] width 51 height 17
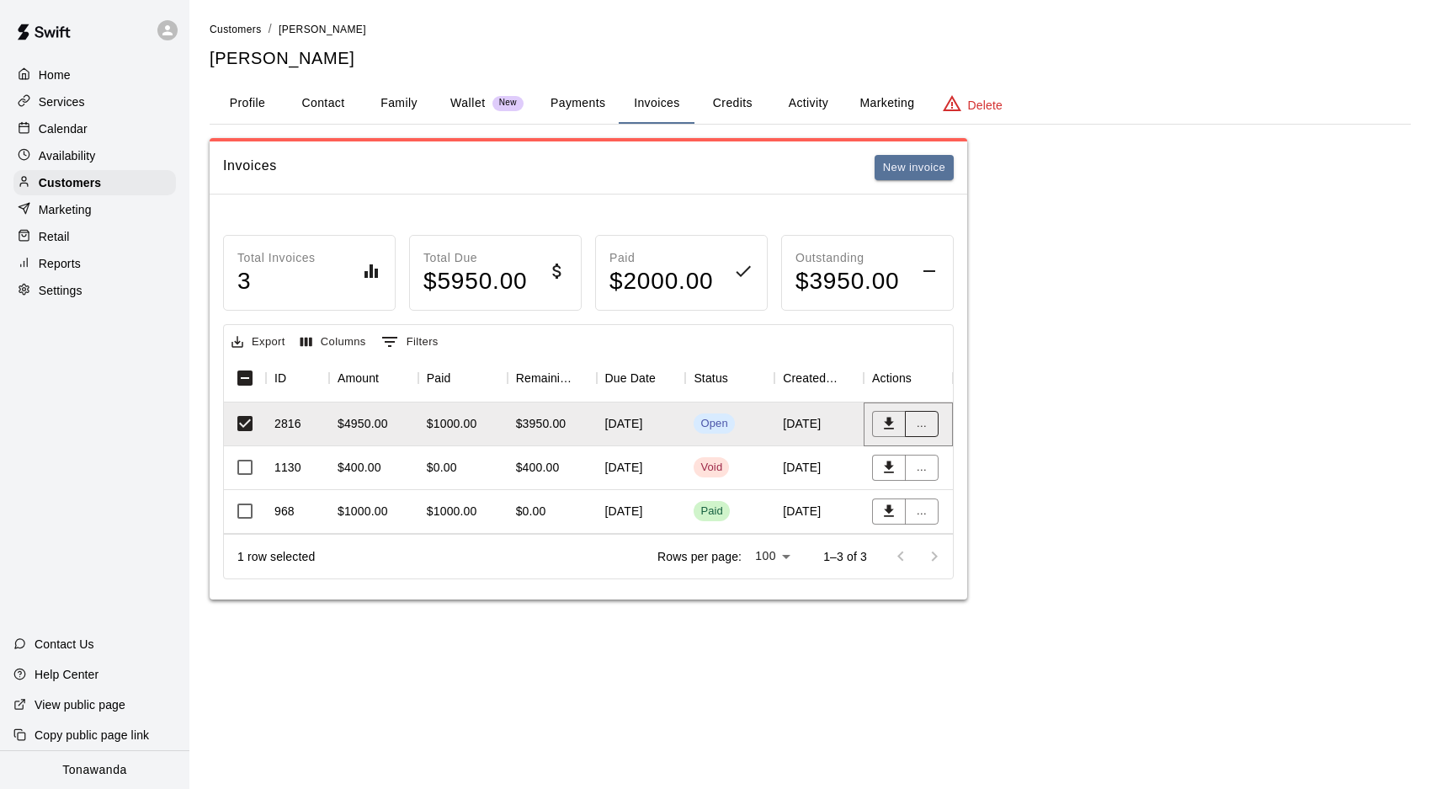
click at [913, 421] on button "..." at bounding box center [922, 424] width 34 height 26
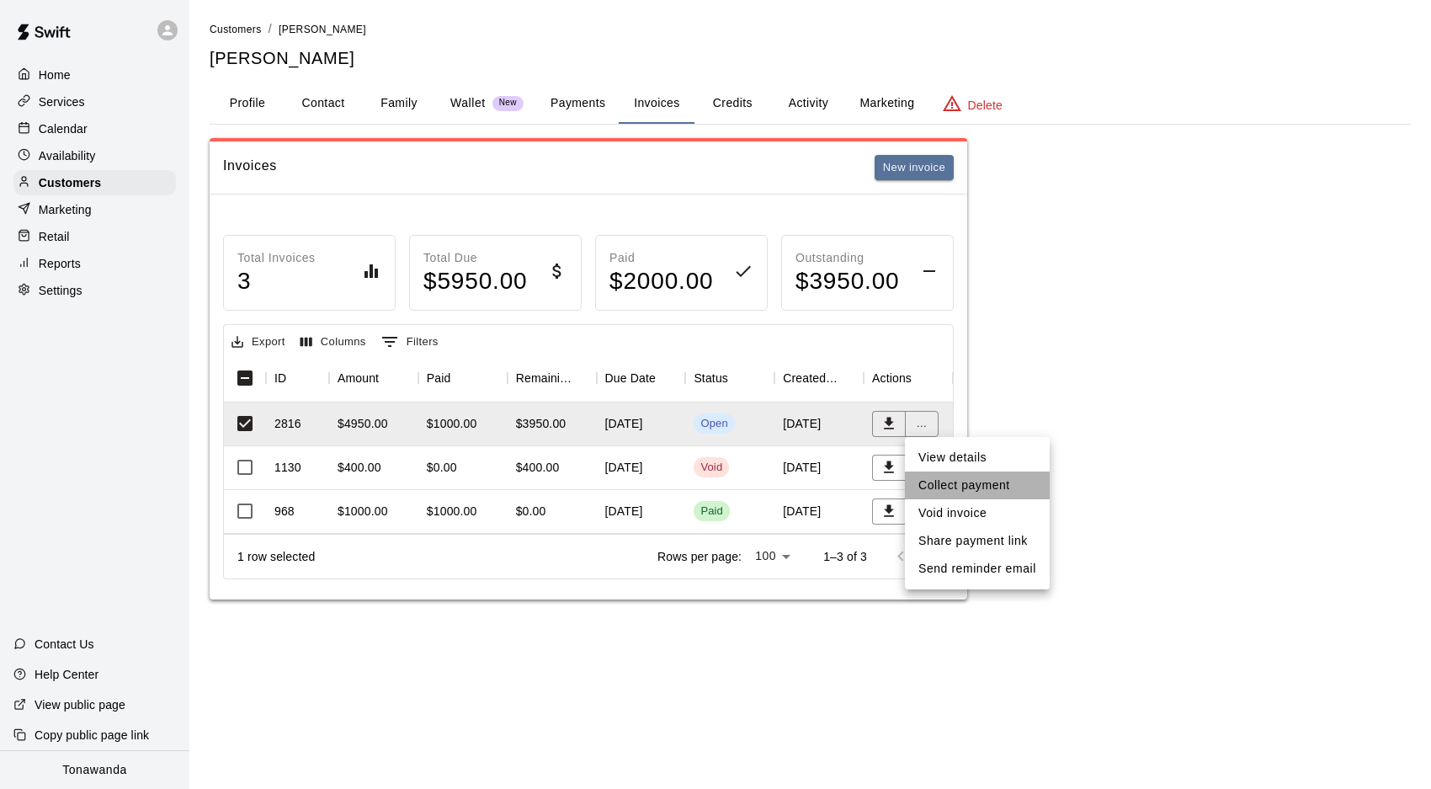
click at [972, 496] on li "Collect payment" at bounding box center [977, 485] width 145 height 28
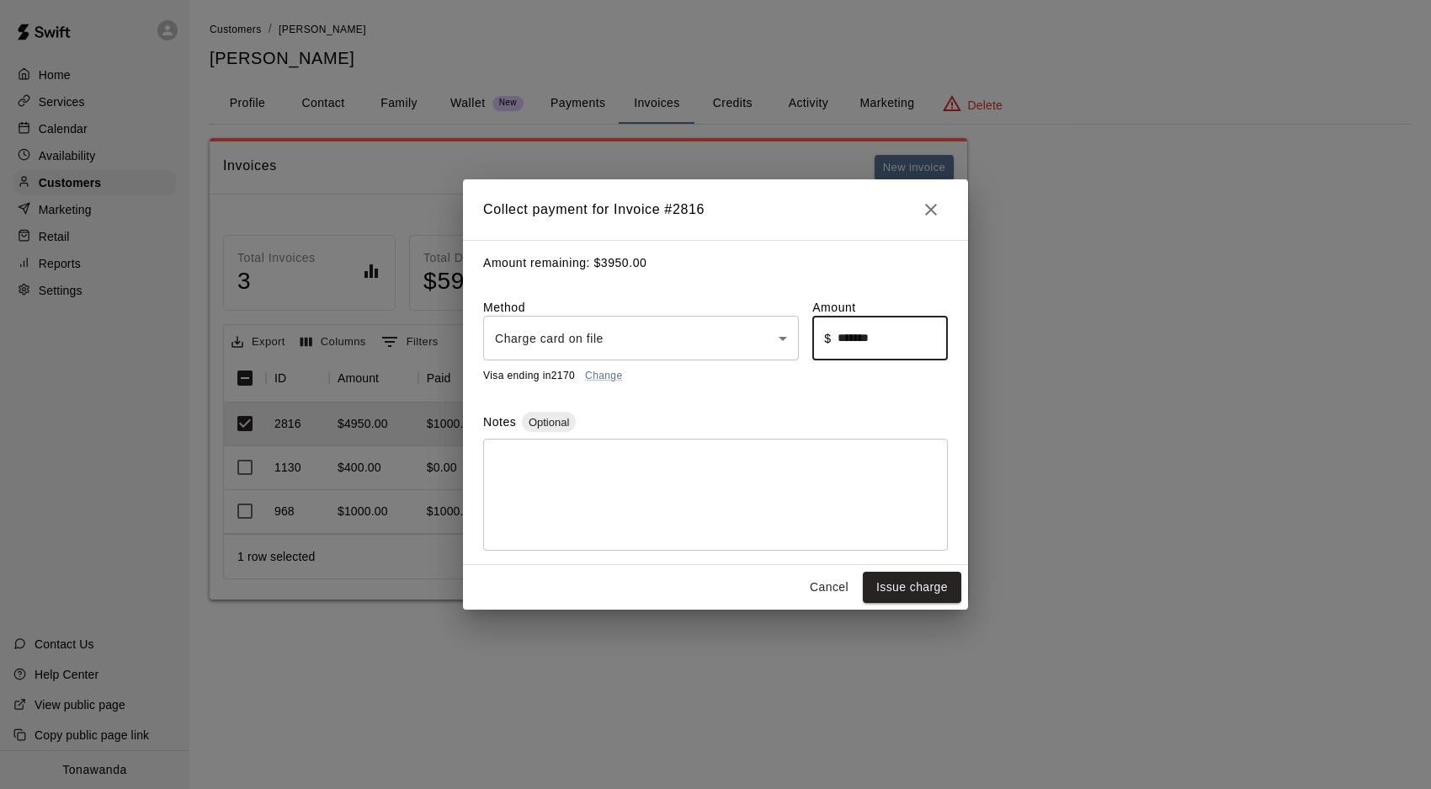
drag, startPoint x: 906, startPoint y: 345, endPoint x: 873, endPoint y: 338, distance: 33.5
click at [873, 338] on input "*******" at bounding box center [893, 338] width 110 height 45
drag, startPoint x: 898, startPoint y: 342, endPoint x: 828, endPoint y: 338, distance: 70.0
click at [828, 338] on div "​ $ ******* ​" at bounding box center [880, 338] width 136 height 45
type input "******"
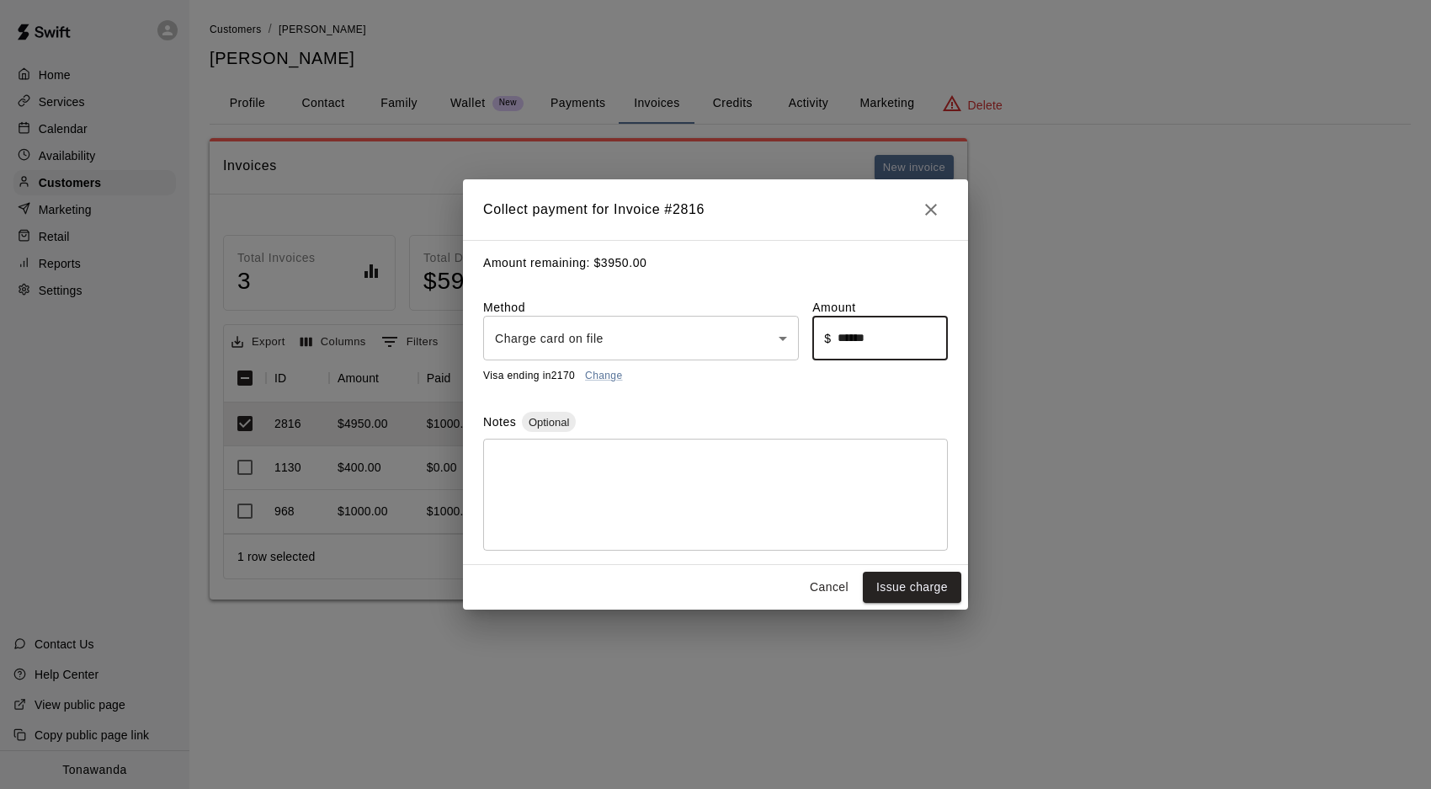
click at [687, 322] on body "Home Services Calendar Availability Customers Marketing Retail Reports Settings…" at bounding box center [715, 316] width 1431 height 633
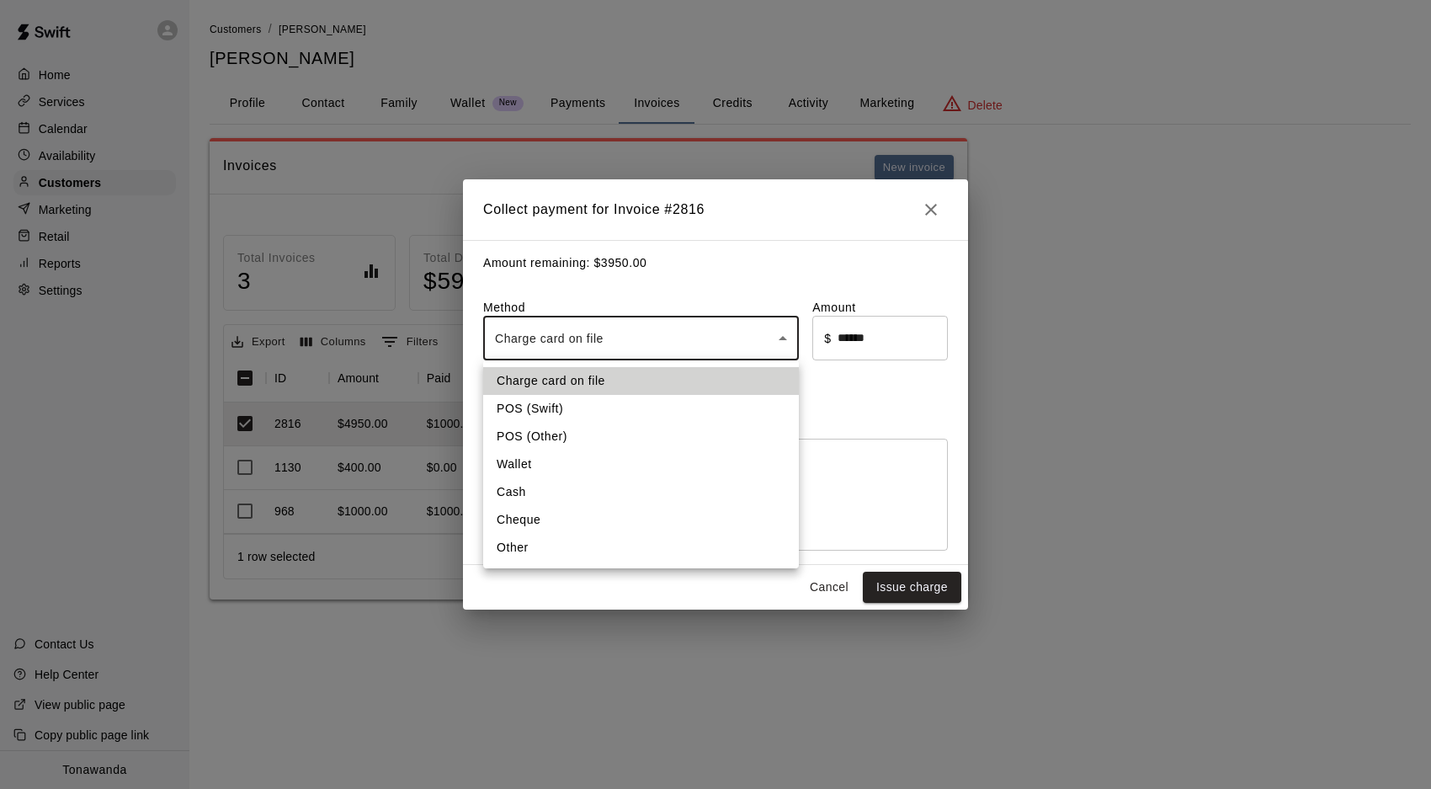
click at [548, 527] on li "Cheque" at bounding box center [641, 520] width 316 height 28
type input "******"
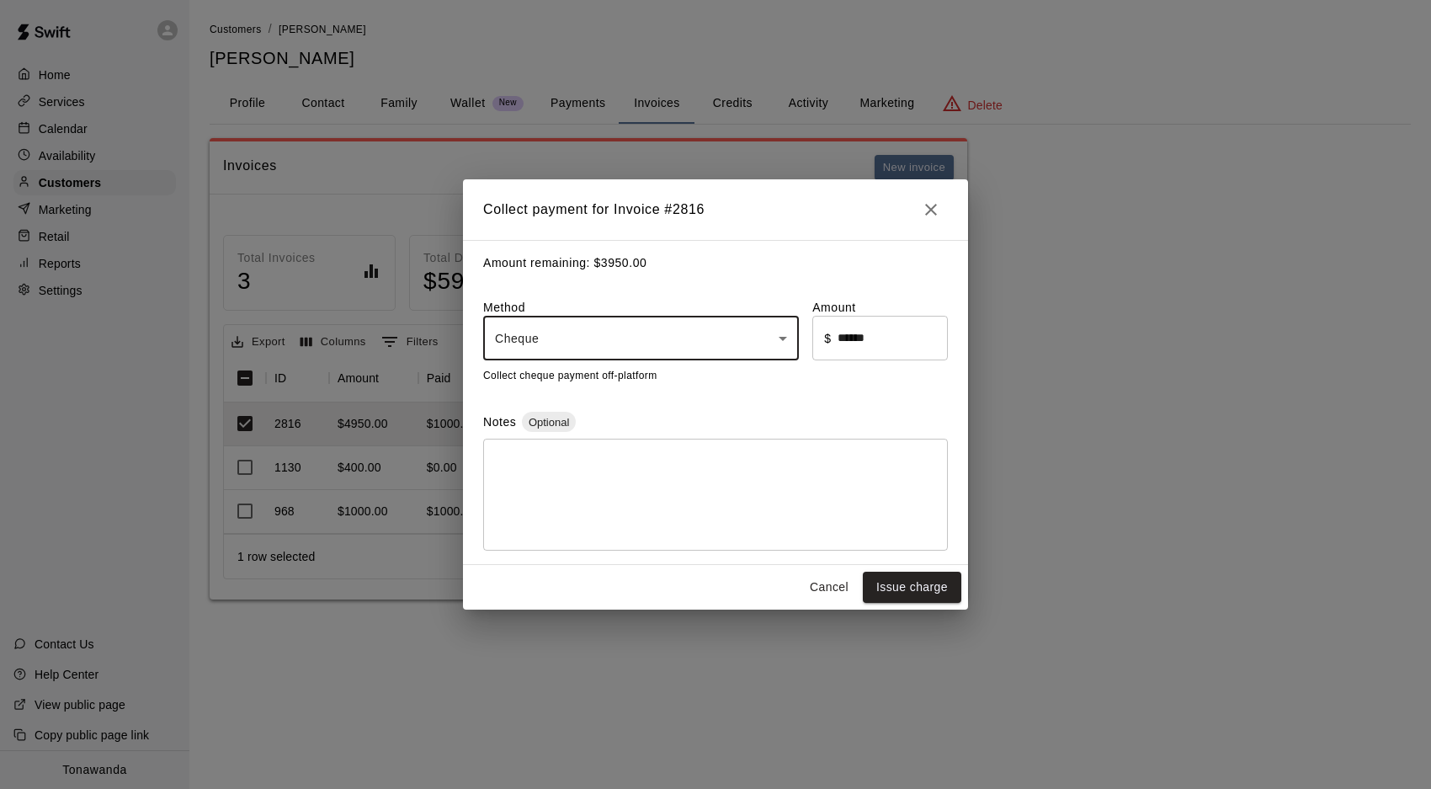
click at [923, 589] on button "Issue charge" at bounding box center [912, 587] width 98 height 31
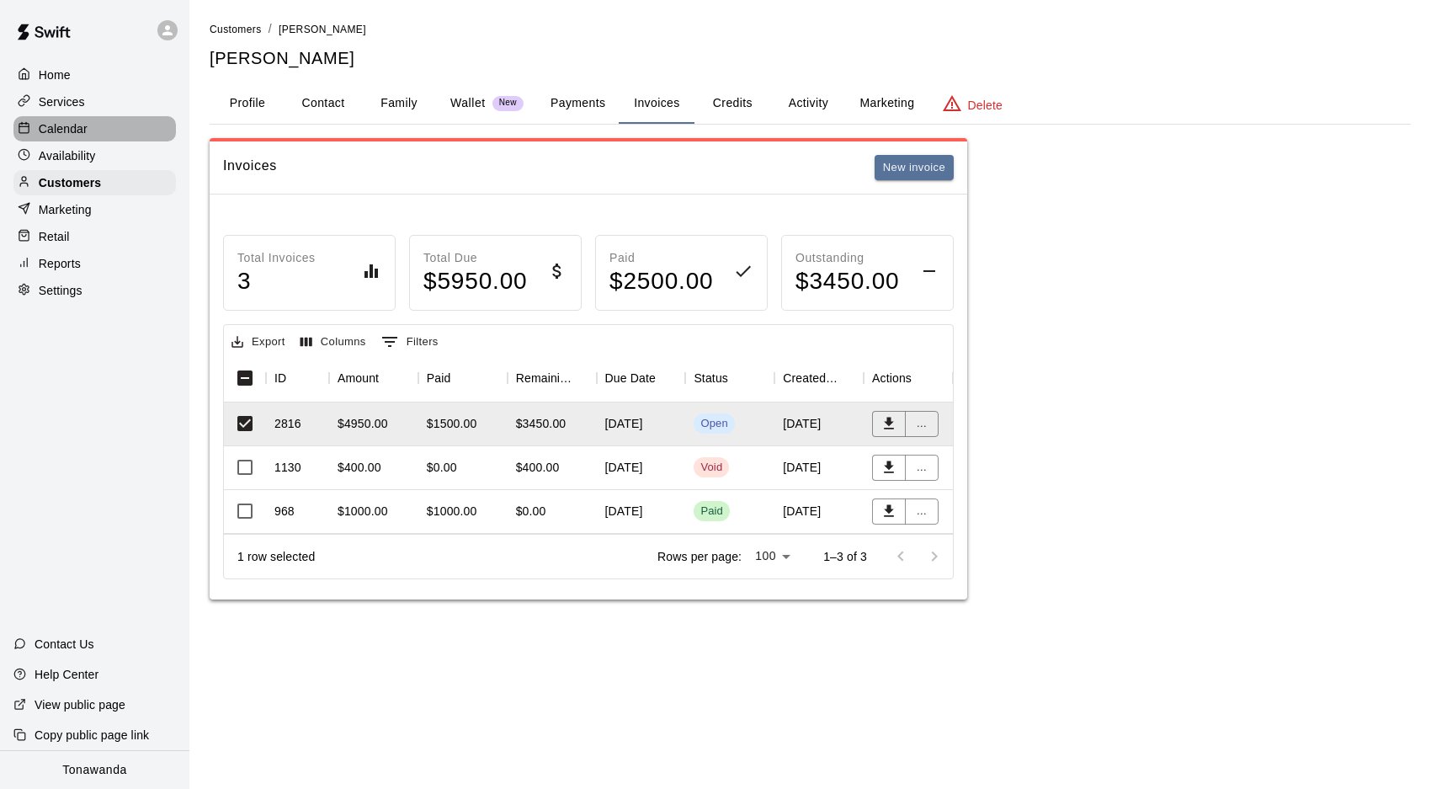
click at [61, 127] on p "Calendar" at bounding box center [63, 128] width 49 height 17
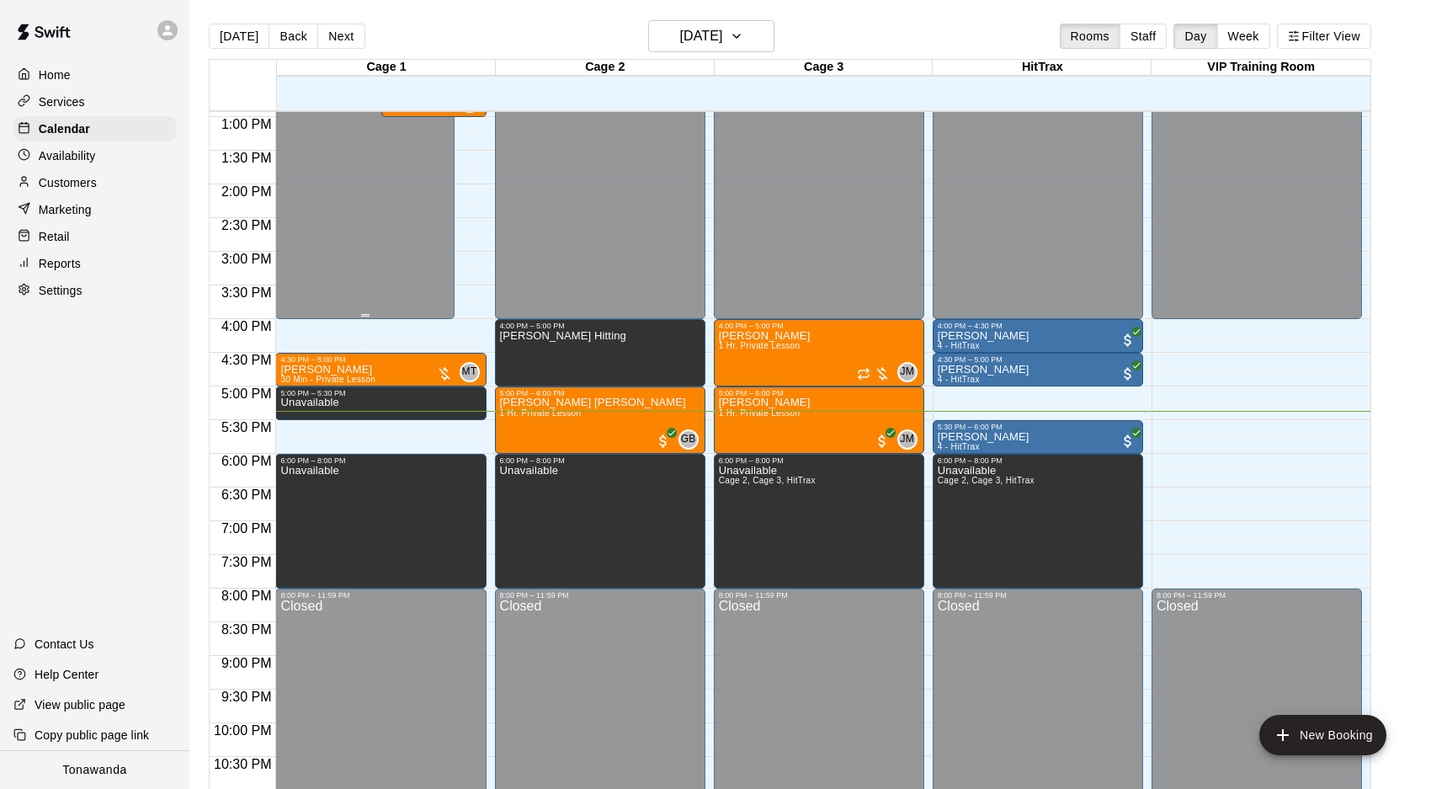
scroll to position [869, 0]
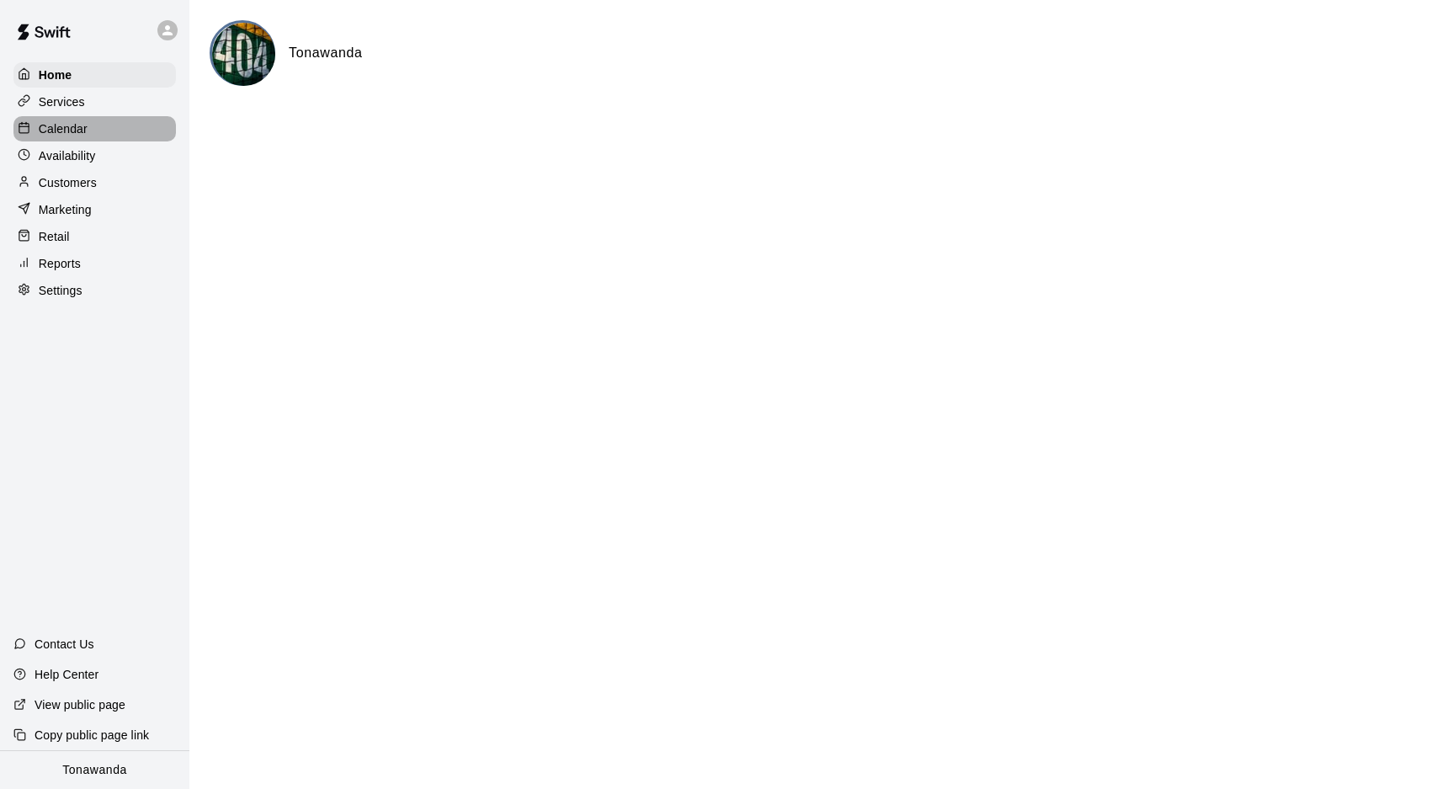
click at [64, 130] on p "Calendar" at bounding box center [63, 128] width 49 height 17
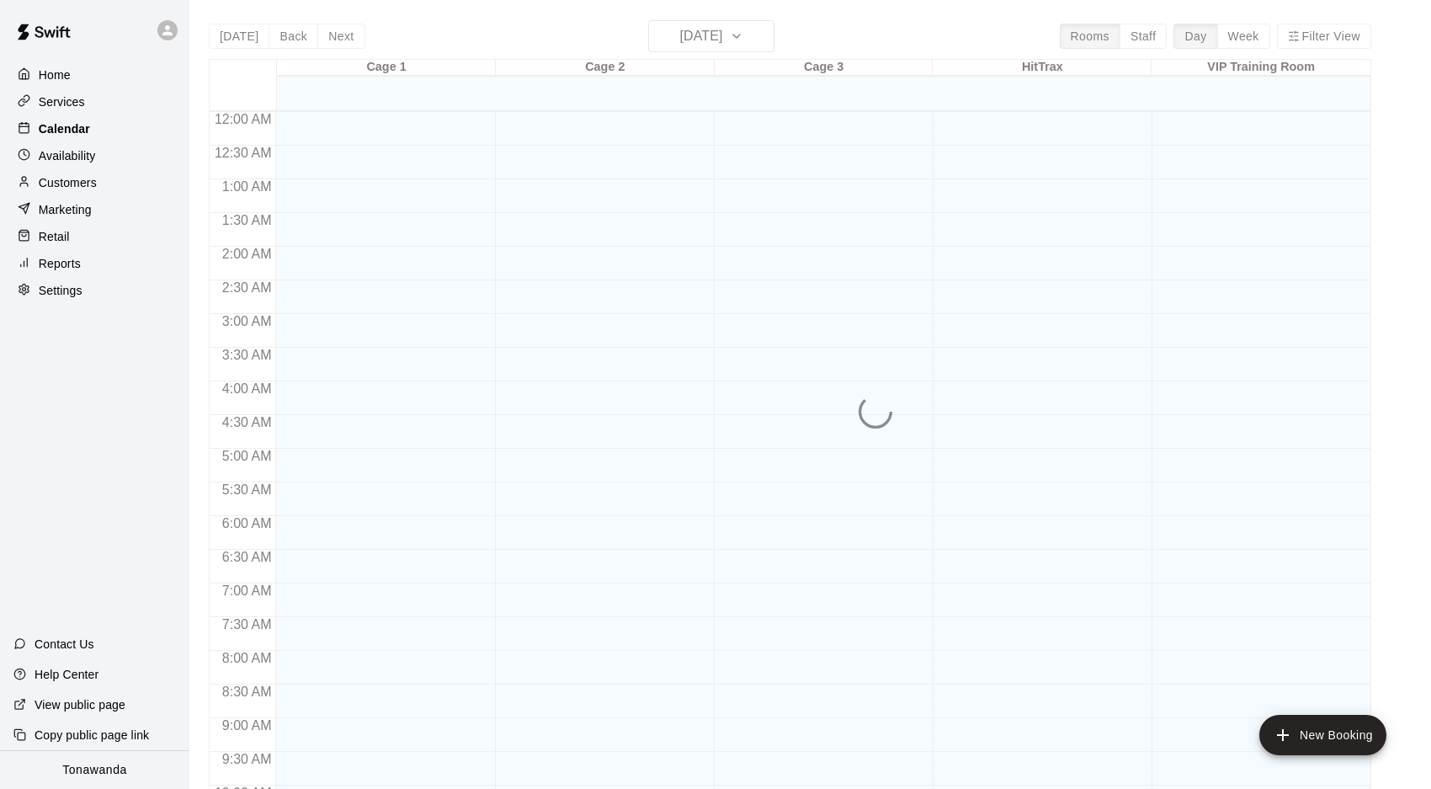
scroll to position [870, 0]
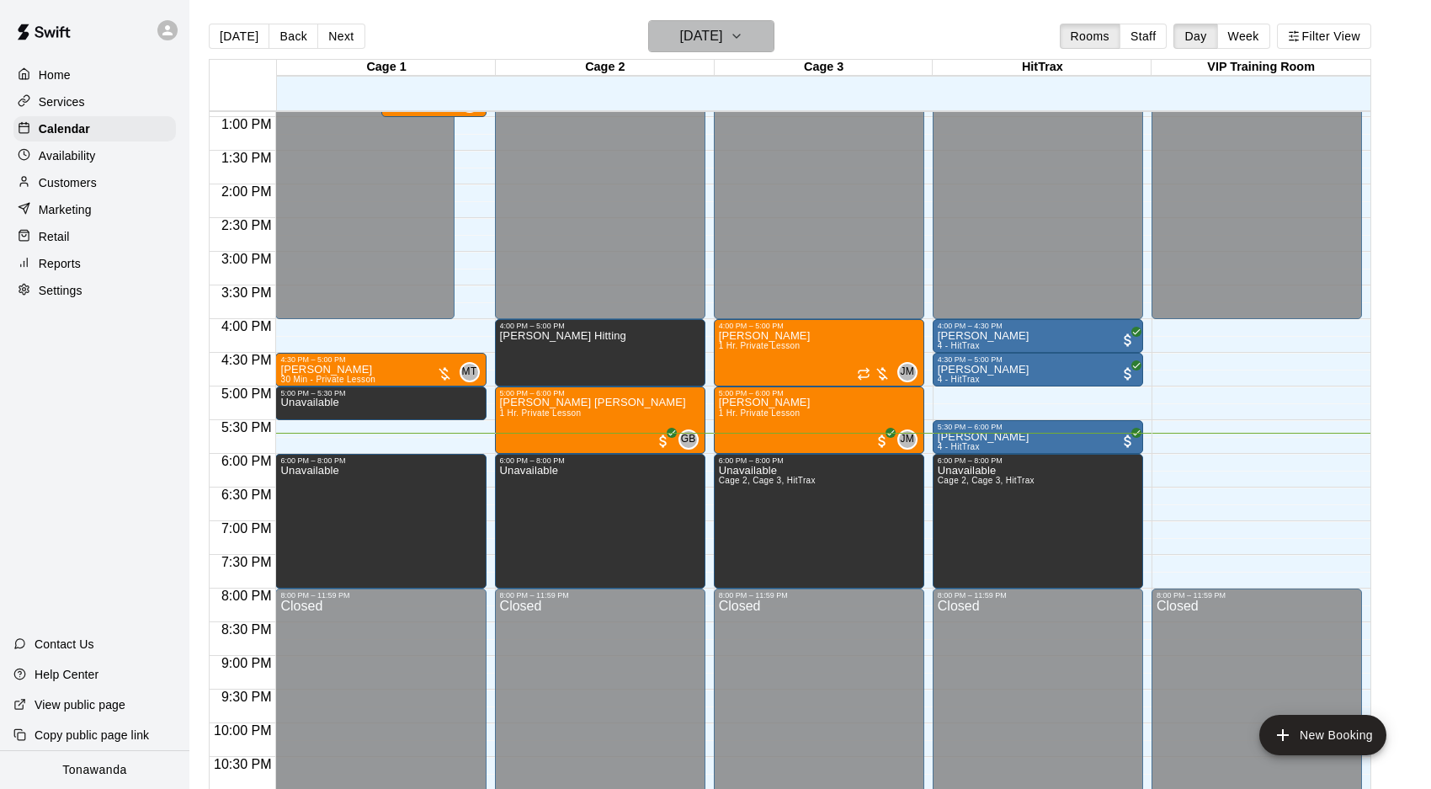
click at [722, 41] on h6 "Monday Oct 13" at bounding box center [700, 36] width 43 height 24
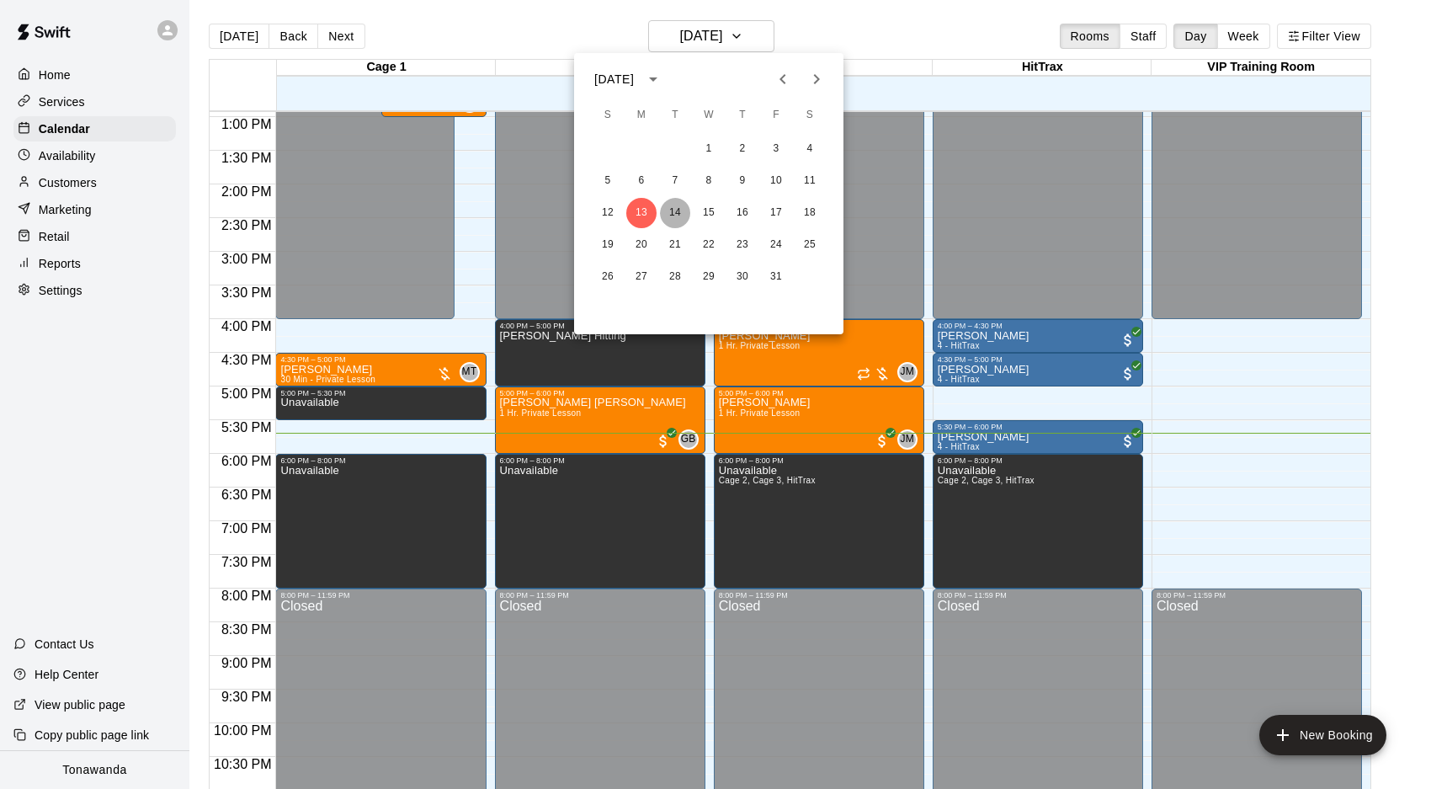
click at [678, 215] on button "14" at bounding box center [675, 213] width 30 height 30
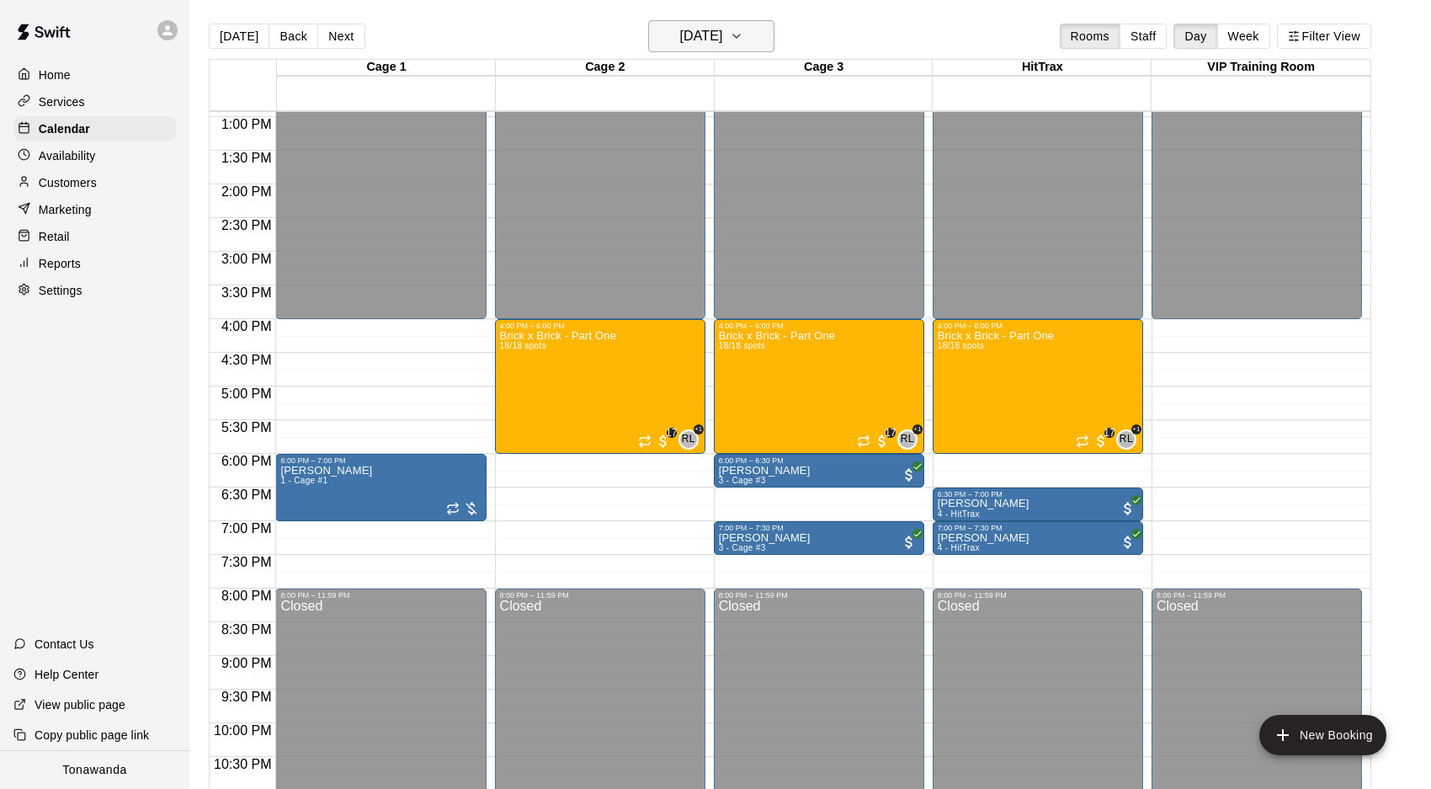
click at [722, 35] on h6 "Tuesday Oct 14" at bounding box center [700, 36] width 43 height 24
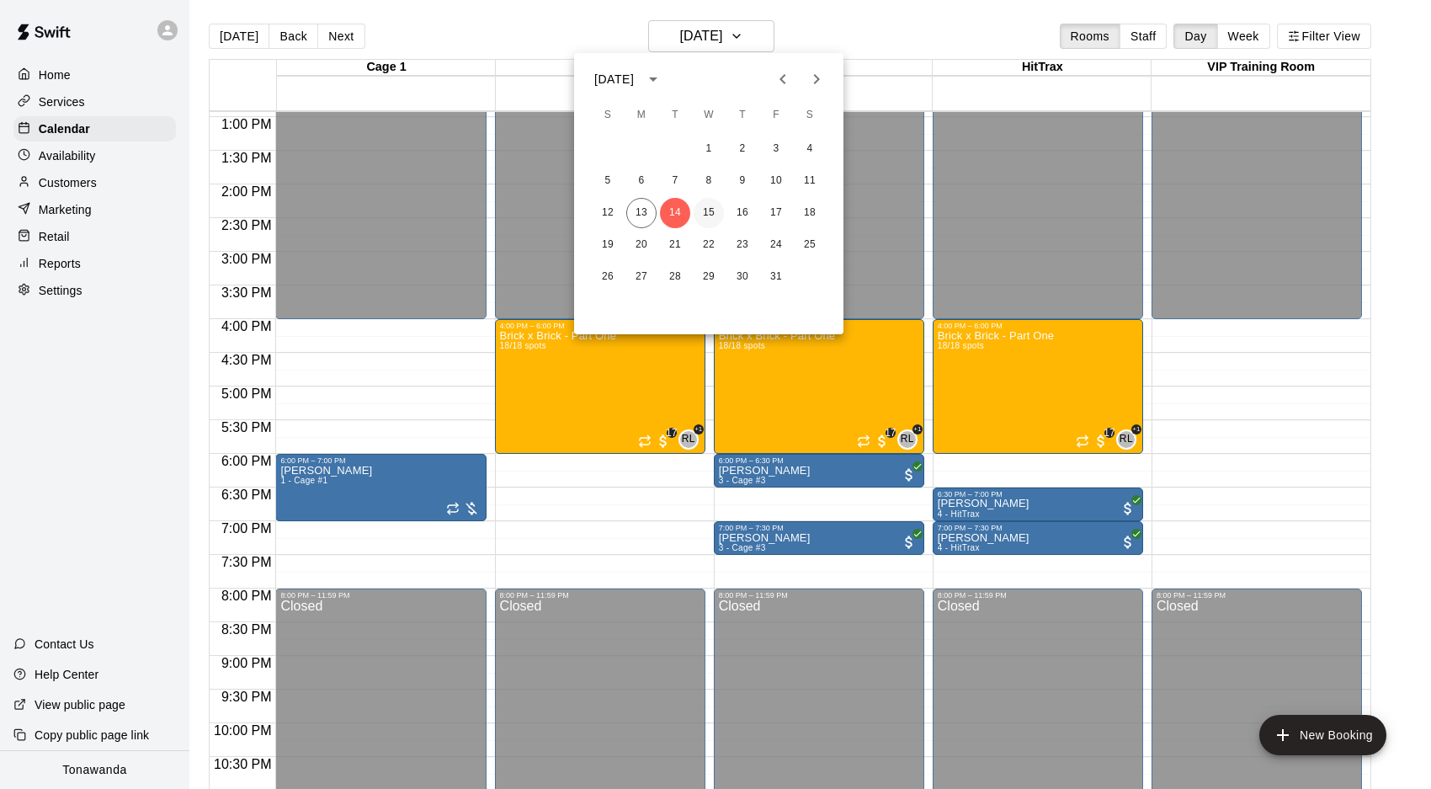
click at [710, 215] on button "15" at bounding box center [709, 213] width 30 height 30
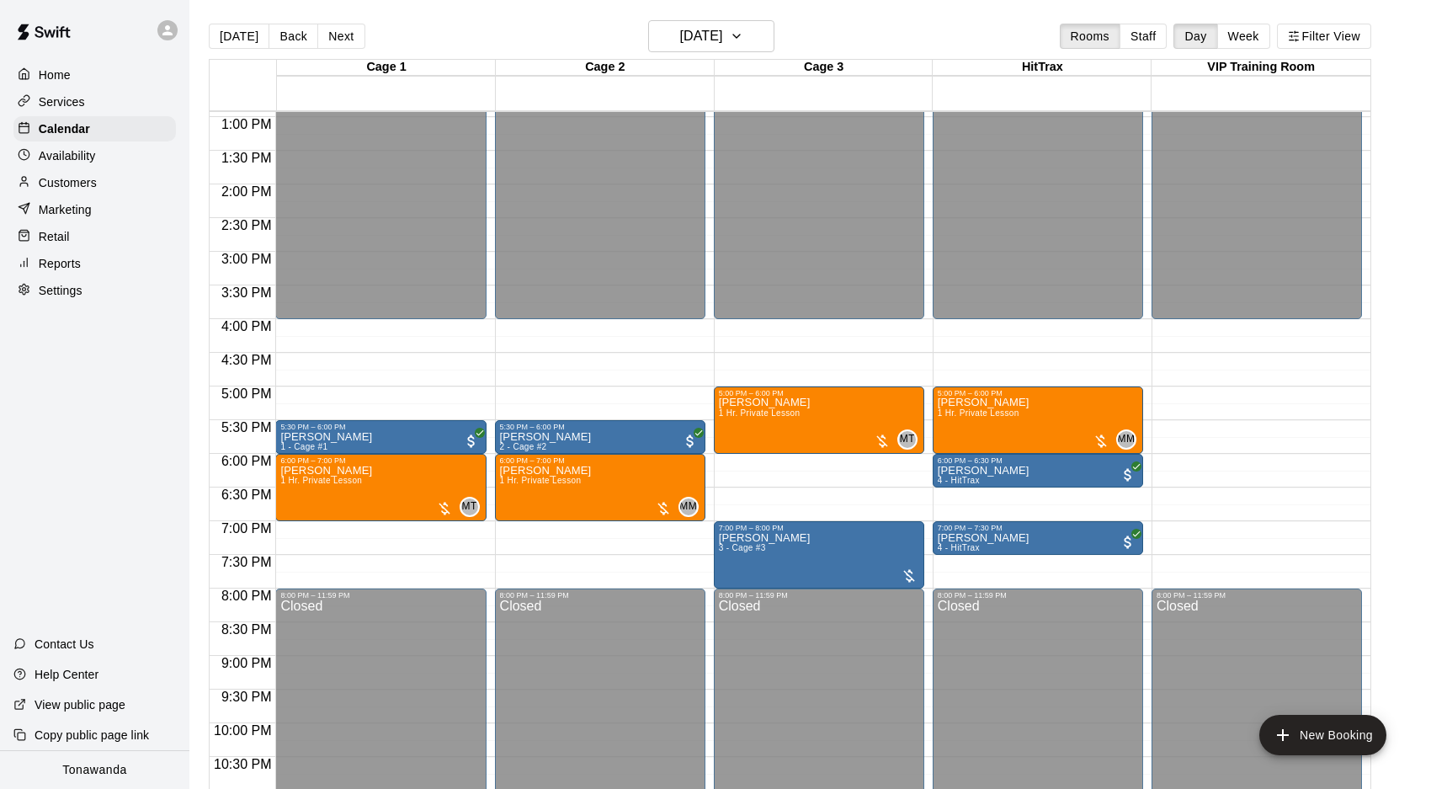
click at [69, 77] on p "Home" at bounding box center [55, 74] width 32 height 17
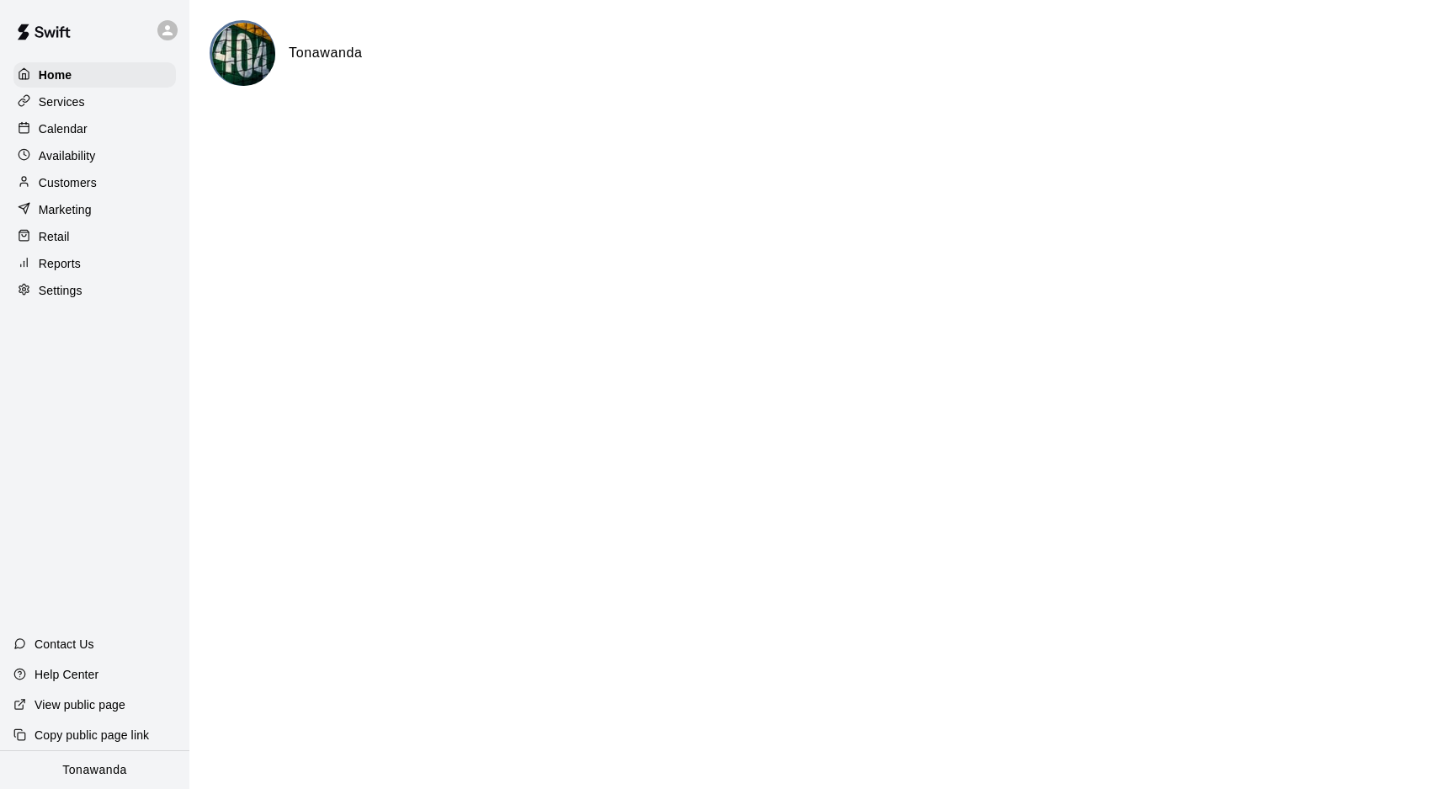
click at [56, 132] on p "Calendar" at bounding box center [63, 128] width 49 height 17
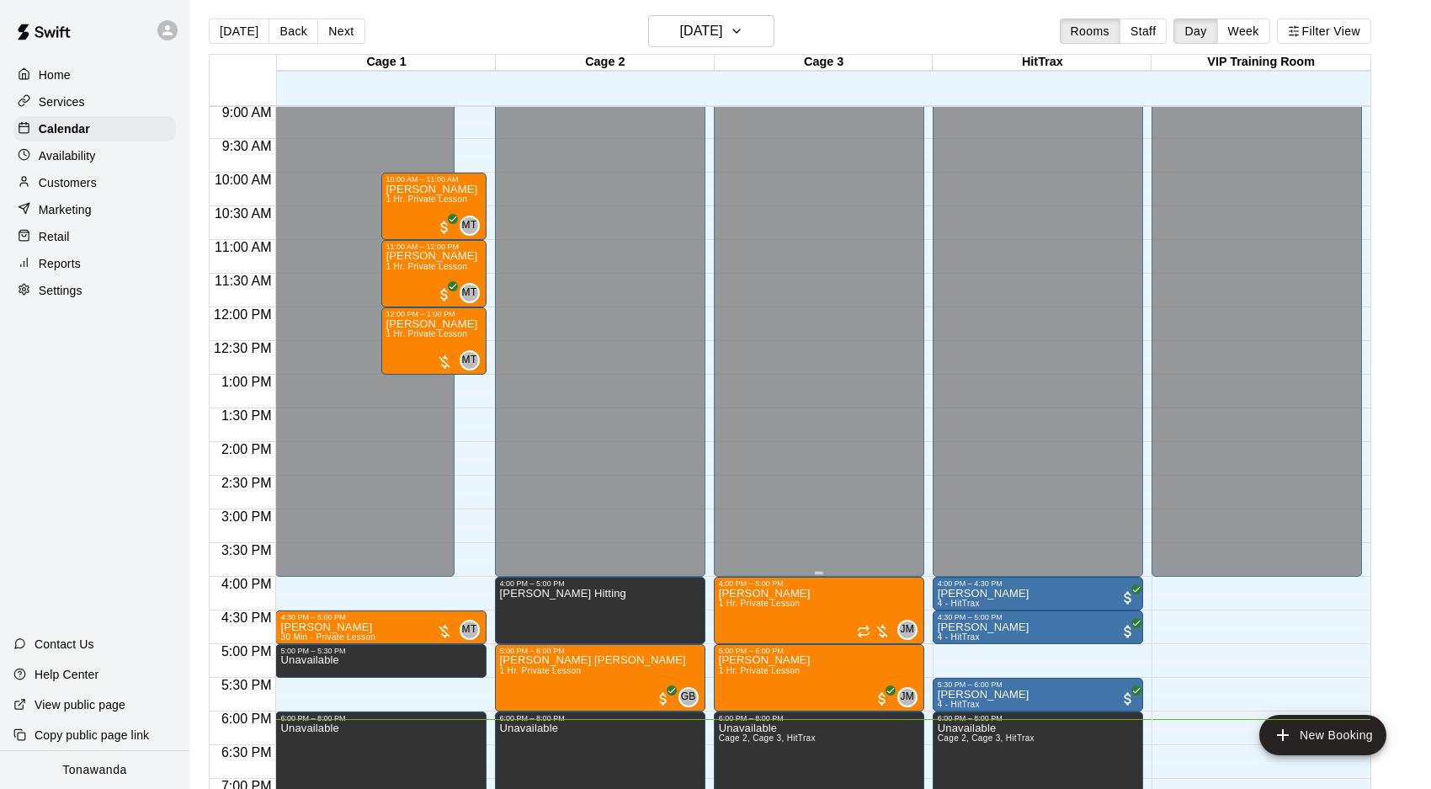
scroll to position [609, 0]
